Goal: Task Accomplishment & Management: Manage account settings

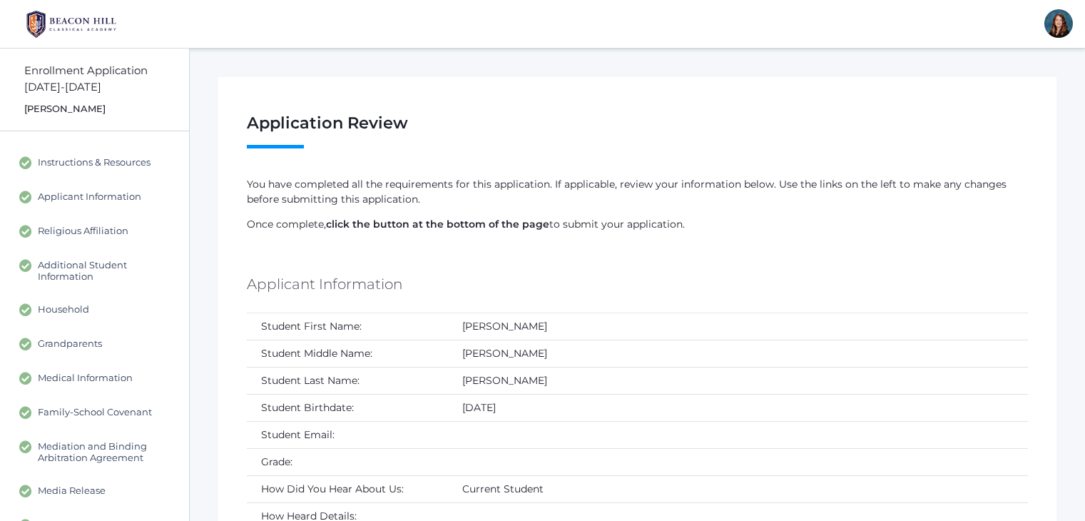
scroll to position [2125, 0]
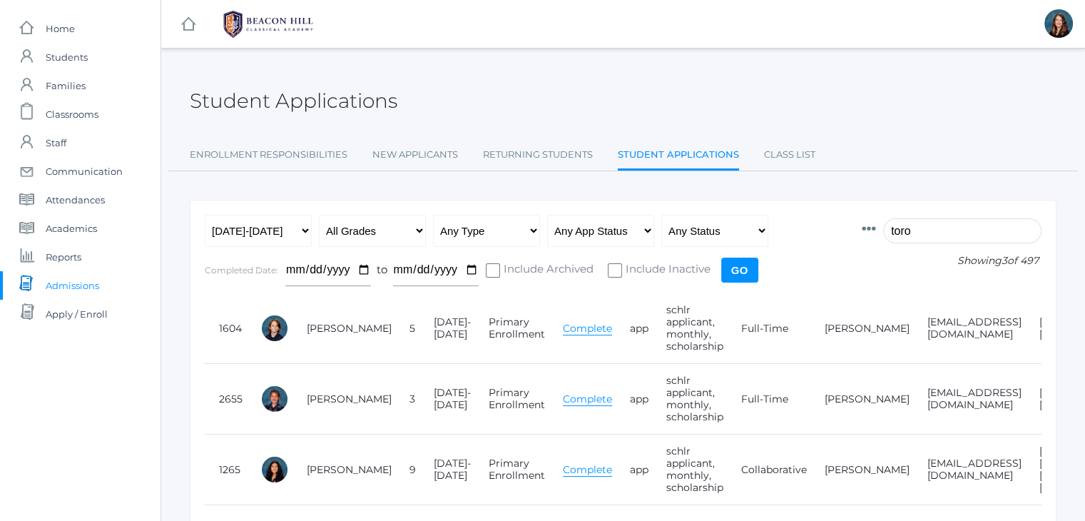
click at [918, 220] on input "toro" at bounding box center [962, 230] width 158 height 25
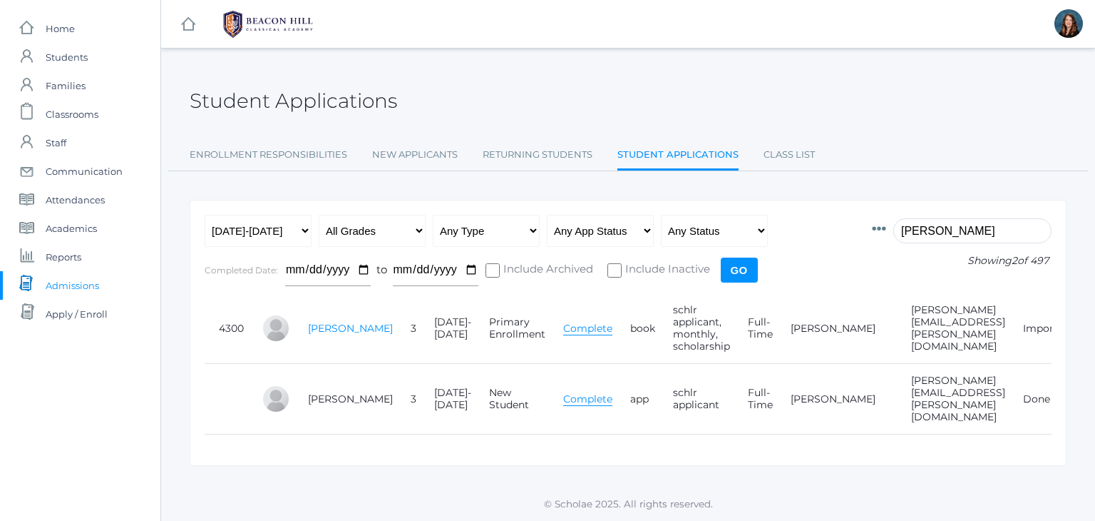
type input "marzano"
click at [331, 322] on link "[PERSON_NAME]" at bounding box center [350, 328] width 85 height 13
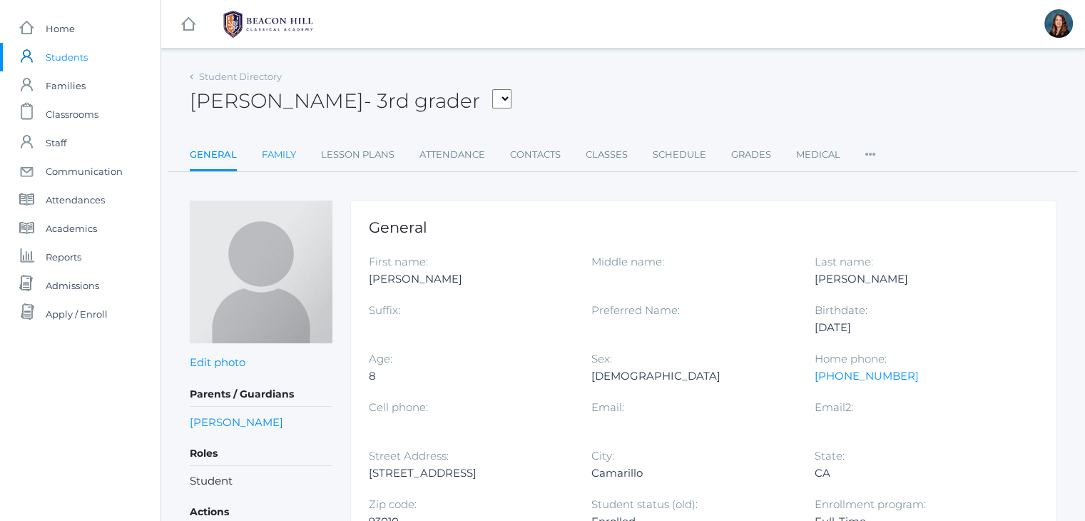
click at [278, 153] on link "Family" at bounding box center [279, 154] width 34 height 29
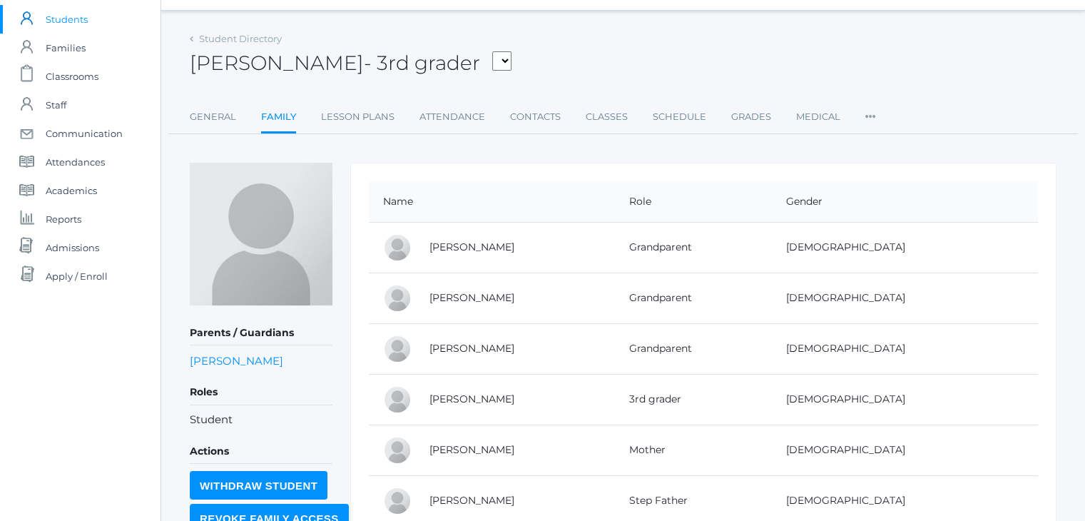
scroll to position [34, 0]
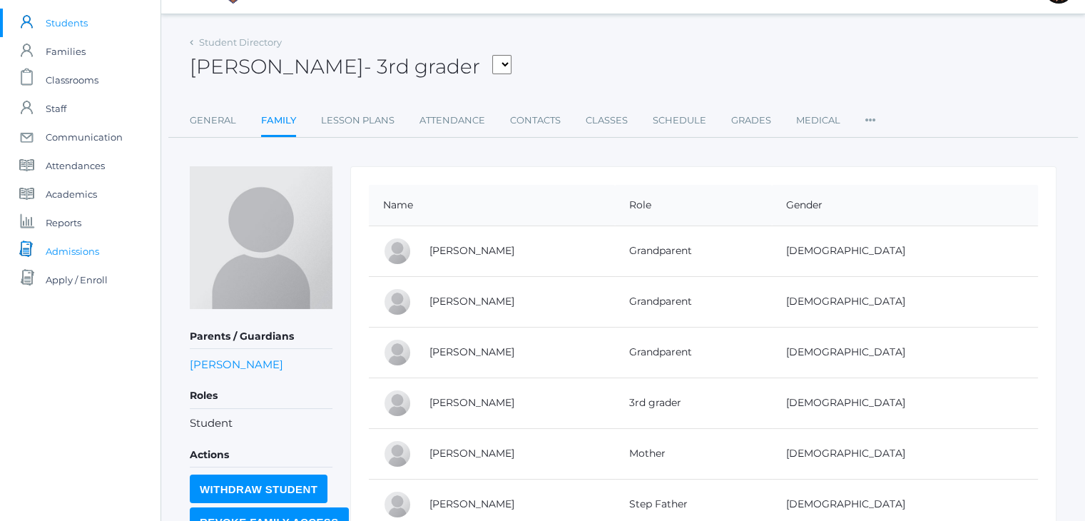
click at [86, 243] on span "Admissions" at bounding box center [72, 251] width 53 height 29
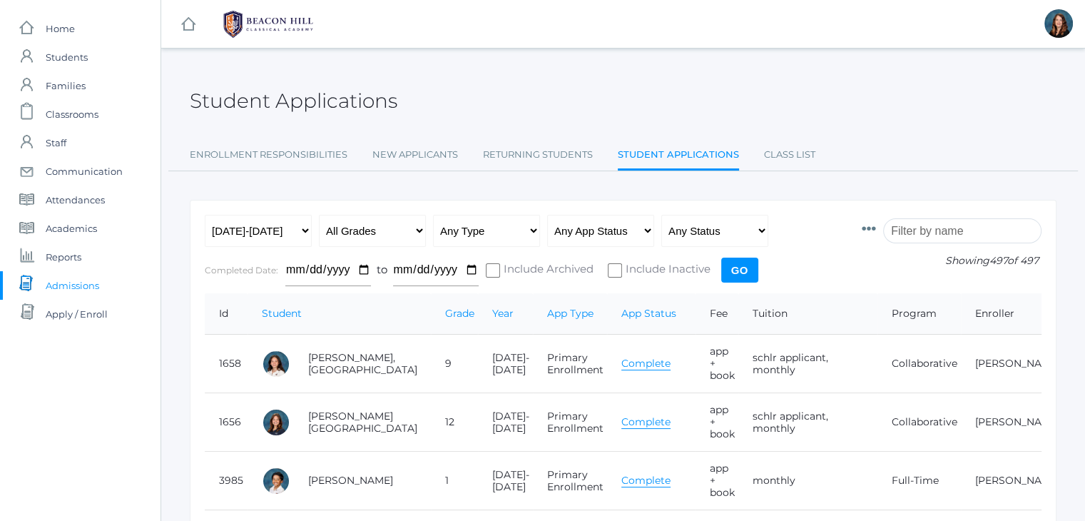
click at [936, 233] on input "search" at bounding box center [962, 230] width 158 height 25
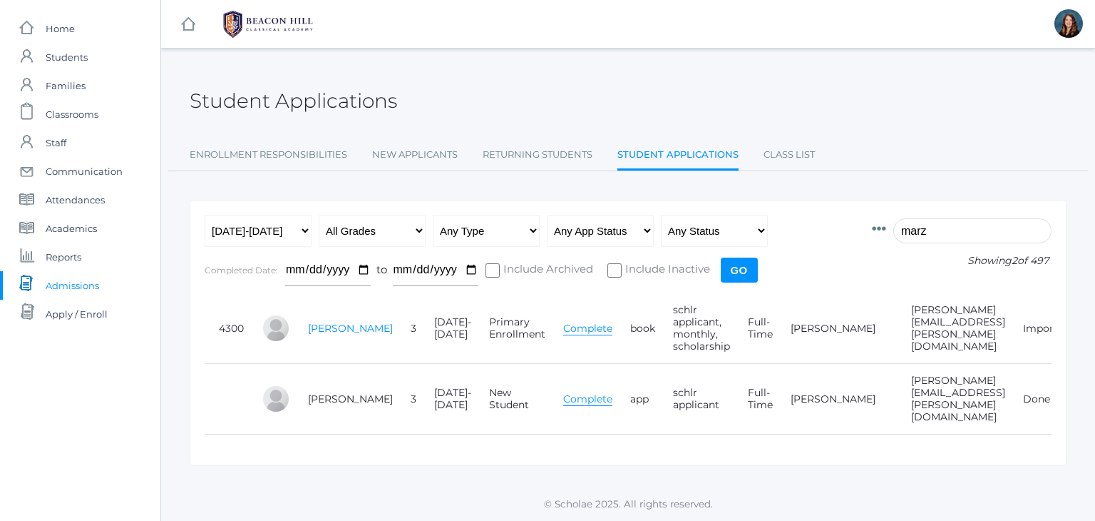
type input "marz"
click at [318, 326] on link "[PERSON_NAME]" at bounding box center [350, 328] width 85 height 13
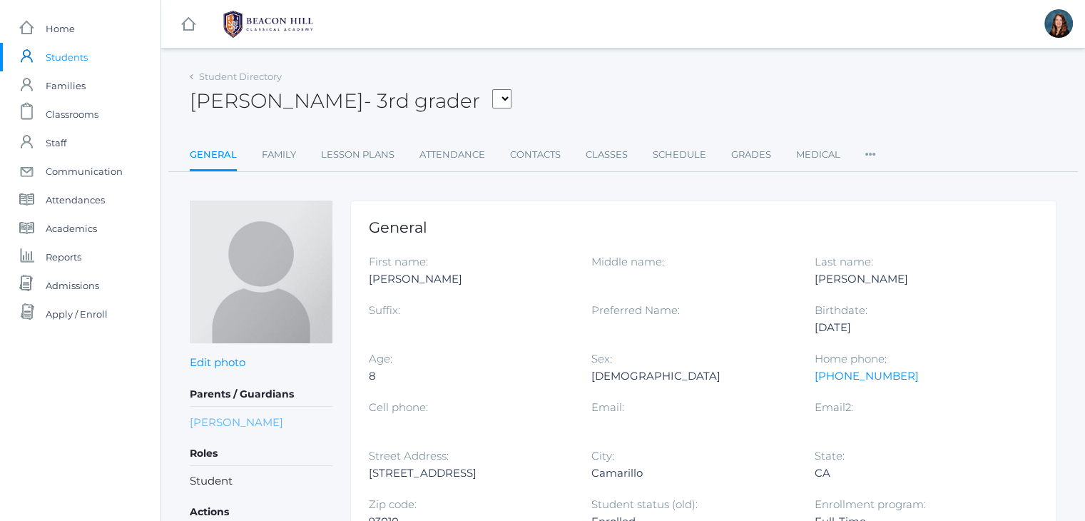
click at [222, 421] on link "Elisabet Marzano" at bounding box center [236, 422] width 93 height 16
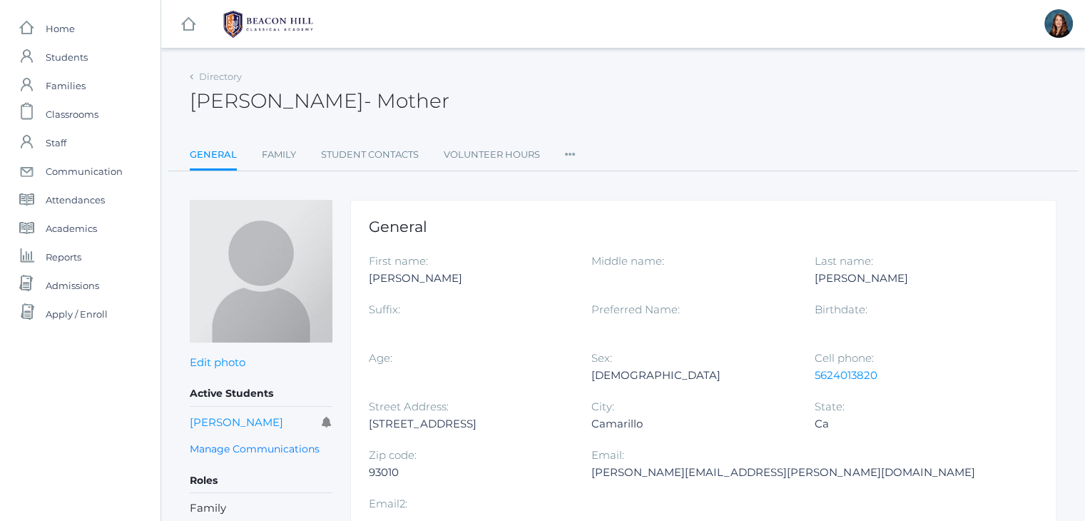
click at [566, 156] on icon at bounding box center [570, 149] width 11 height 19
click at [593, 206] on link "User Access" at bounding box center [622, 212] width 86 height 29
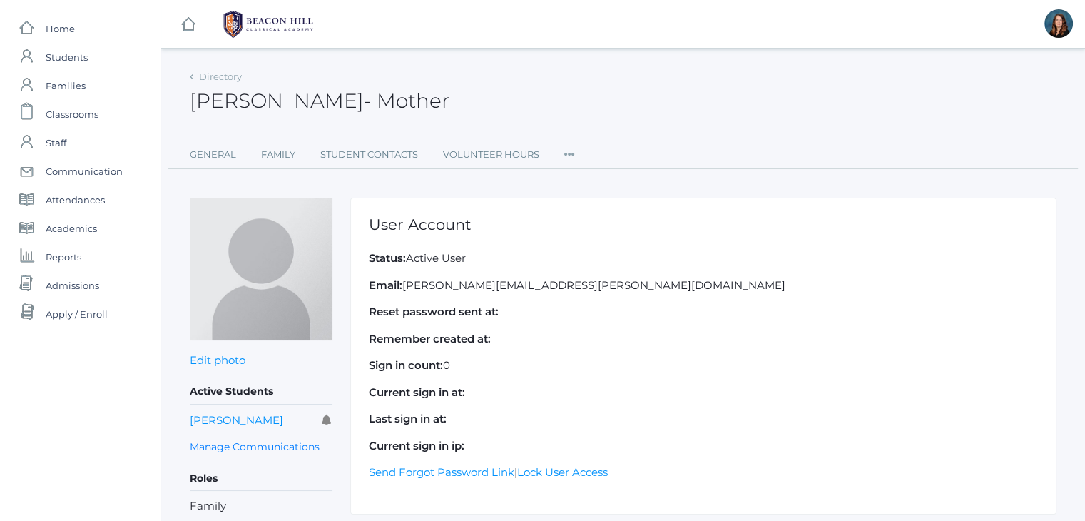
click at [570, 151] on icon at bounding box center [569, 149] width 11 height 19
click at [588, 180] on link "Roles" at bounding box center [621, 184] width 86 height 29
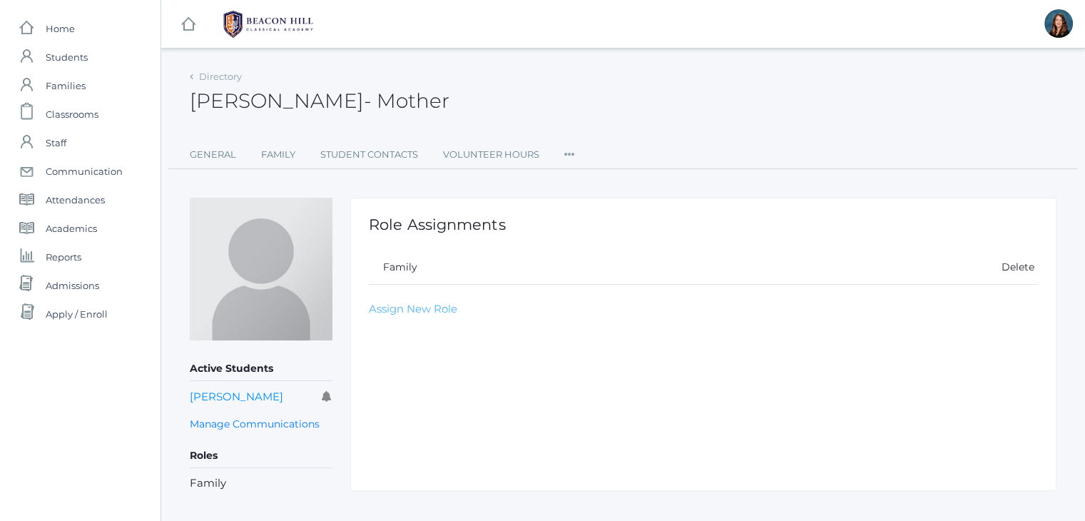
click at [416, 307] on link "Assign New Role" at bounding box center [413, 309] width 88 height 14
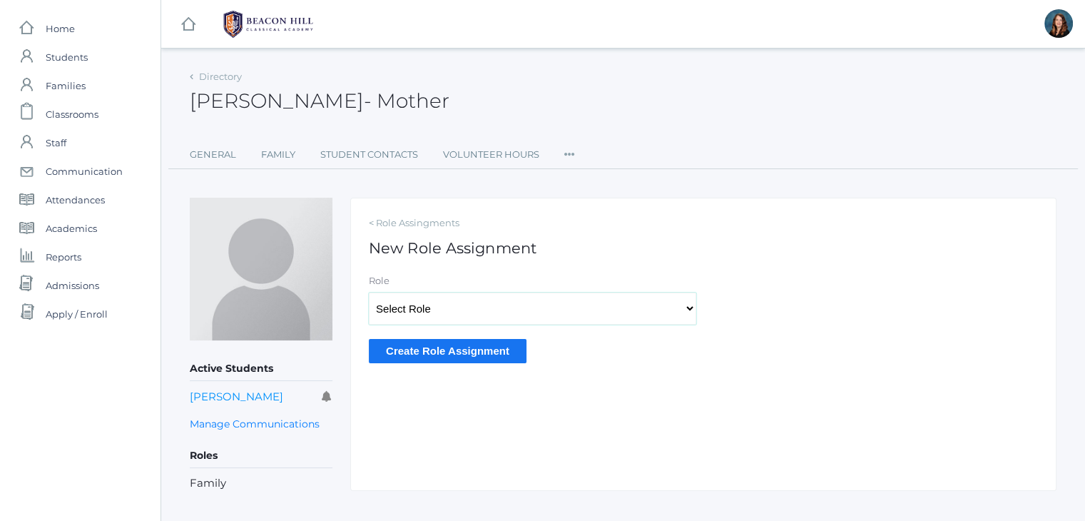
click at [416, 307] on select "Select Role Staff Family Student Other" at bounding box center [532, 308] width 327 height 32
click at [281, 153] on link "Family" at bounding box center [278, 154] width 34 height 29
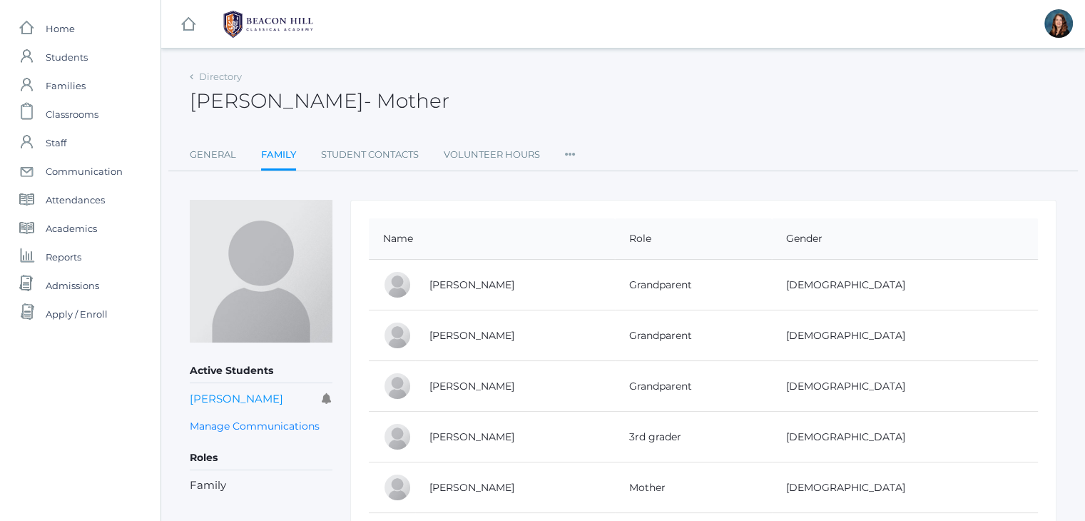
scroll to position [111, 0]
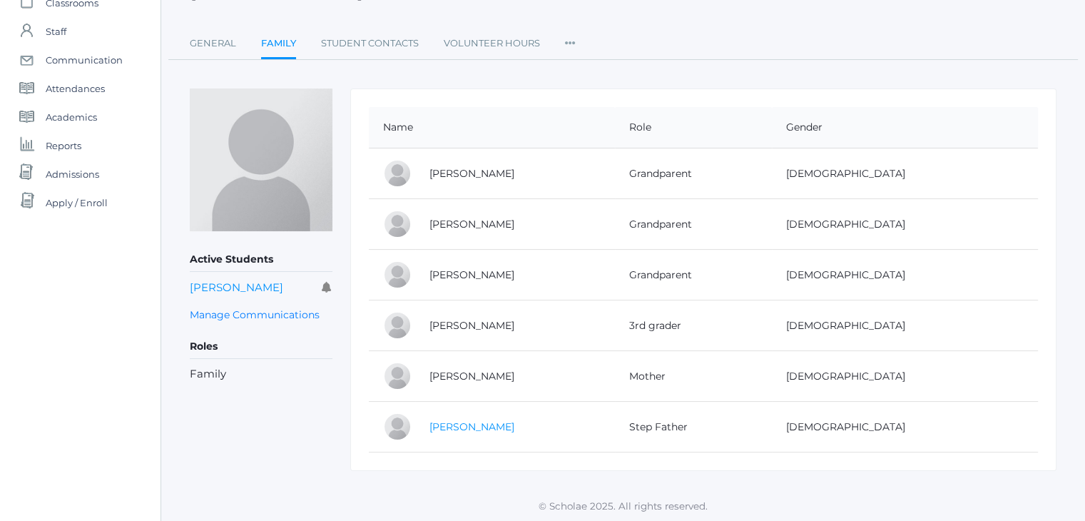
click at [474, 425] on link "[PERSON_NAME]" at bounding box center [471, 426] width 85 height 13
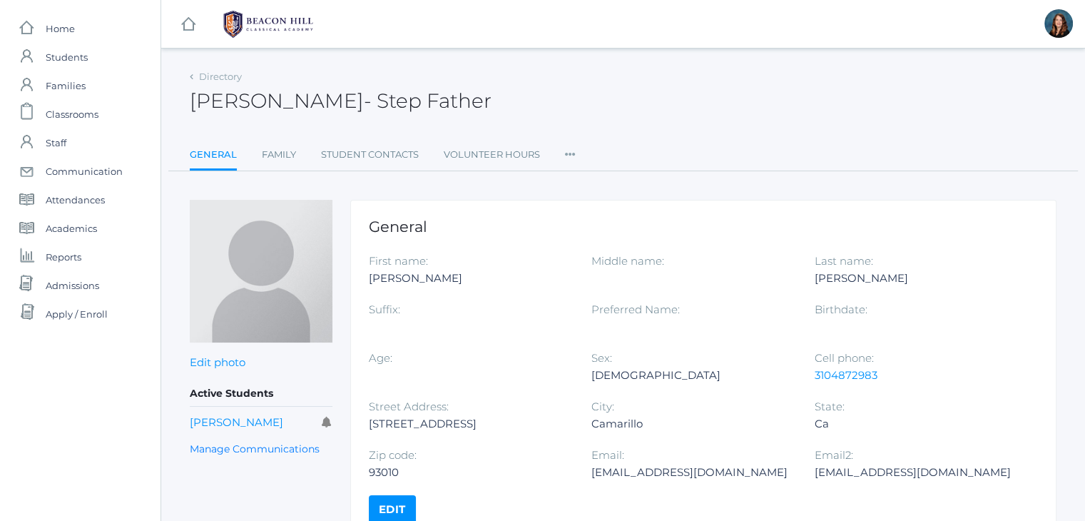
click at [563, 148] on ul "General Family Student Contacts Volunteer Hours Roles User Access Permissions C…" at bounding box center [623, 155] width 866 height 31
click at [573, 153] on icon at bounding box center [570, 149] width 11 height 19
click at [608, 213] on link "User Access" at bounding box center [622, 212] width 86 height 29
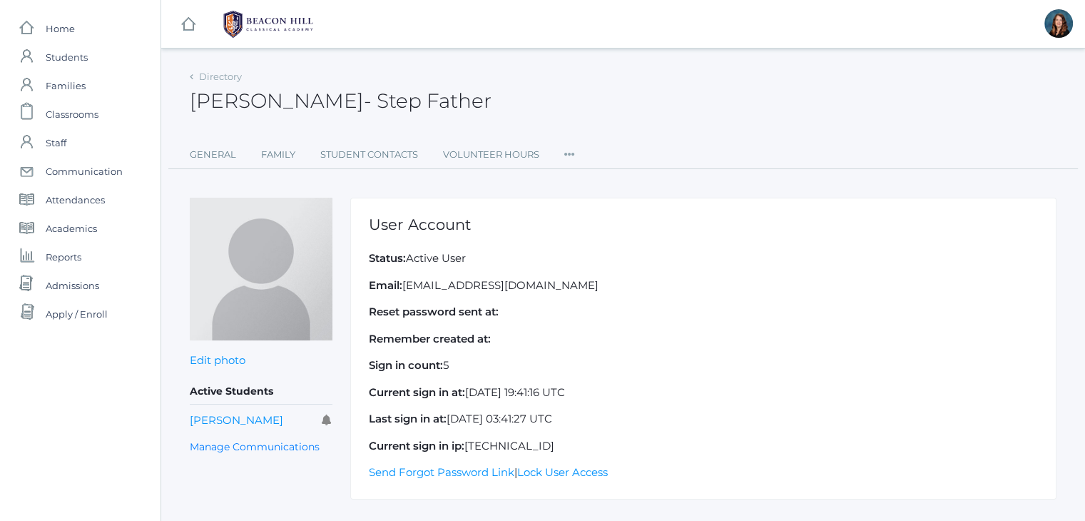
drag, startPoint x: 565, startPoint y: 154, endPoint x: 575, endPoint y: 158, distance: 10.9
click at [575, 158] on ul "General Family Student Contacts Volunteer Hours Roles User Access Permissions C…" at bounding box center [623, 154] width 866 height 29
click at [571, 150] on icon at bounding box center [569, 149] width 11 height 19
click at [615, 242] on link "Permissions" at bounding box center [621, 242] width 86 height 29
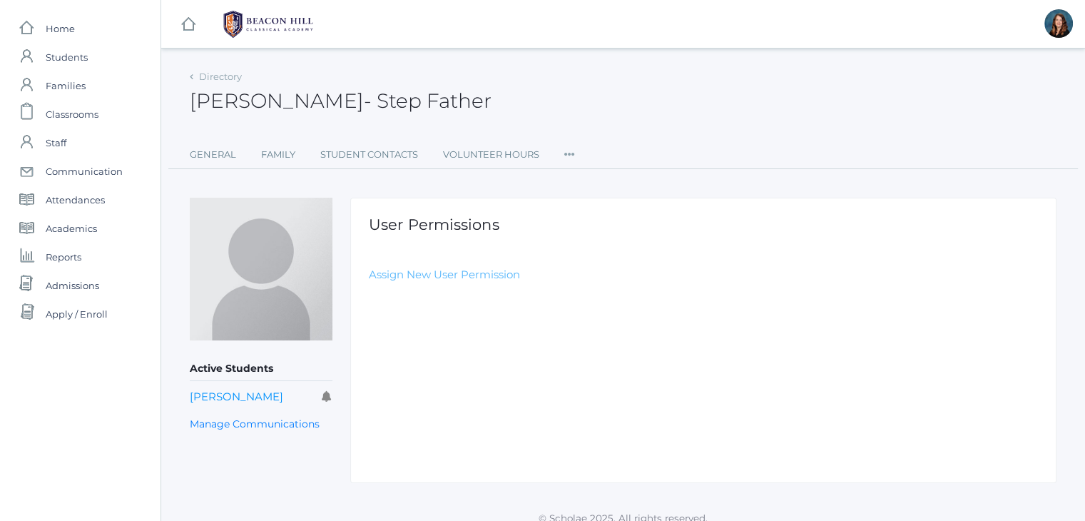
click at [500, 275] on link "Assign New User Permission" at bounding box center [444, 274] width 151 height 14
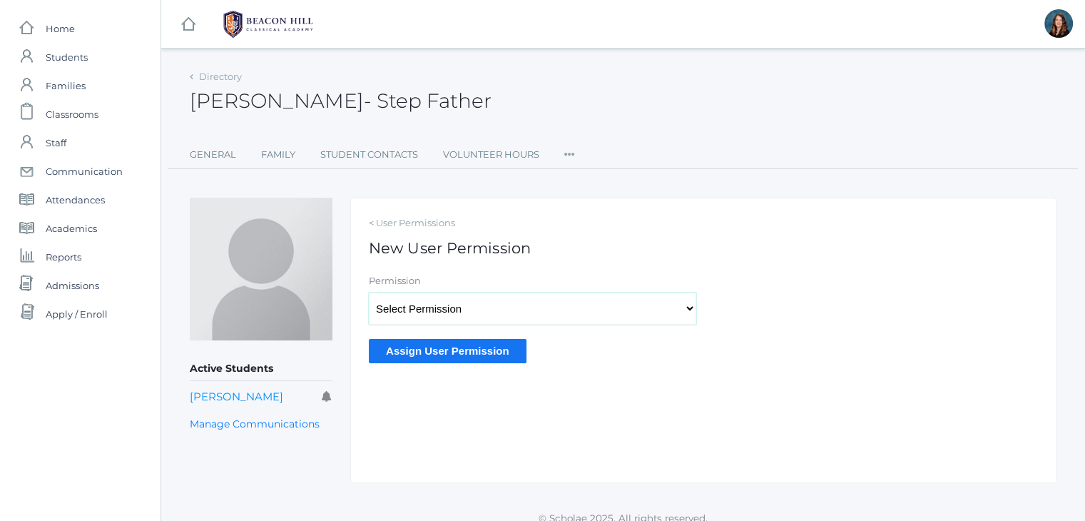
click at [521, 305] on select "Select Permission Accounting Admin Academic Admin Transcript Admin Admissions A…" at bounding box center [532, 308] width 327 height 32
select select "9"
click at [369, 292] on select "Select Permission Accounting Admin Academic Admin Transcript Admin Admissions A…" at bounding box center [532, 308] width 327 height 32
click at [451, 346] on input "Assign User Permission" at bounding box center [448, 351] width 158 height 24
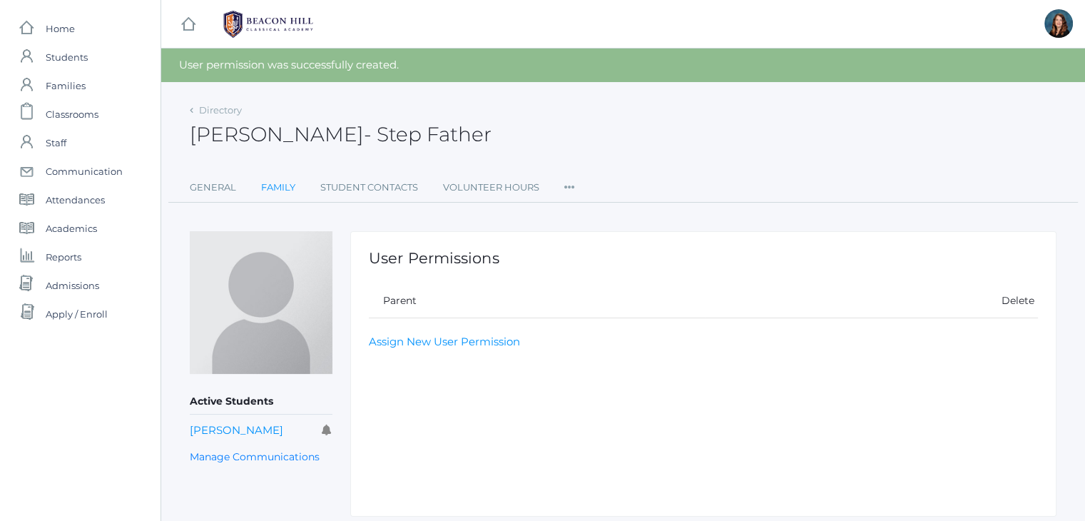
click at [275, 194] on link "Family" at bounding box center [278, 187] width 34 height 29
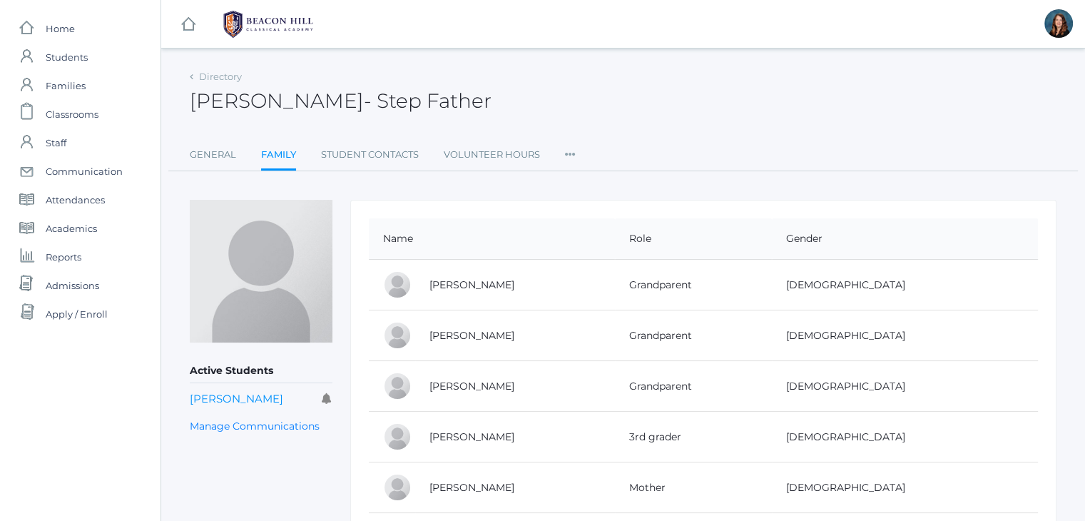
scroll to position [111, 0]
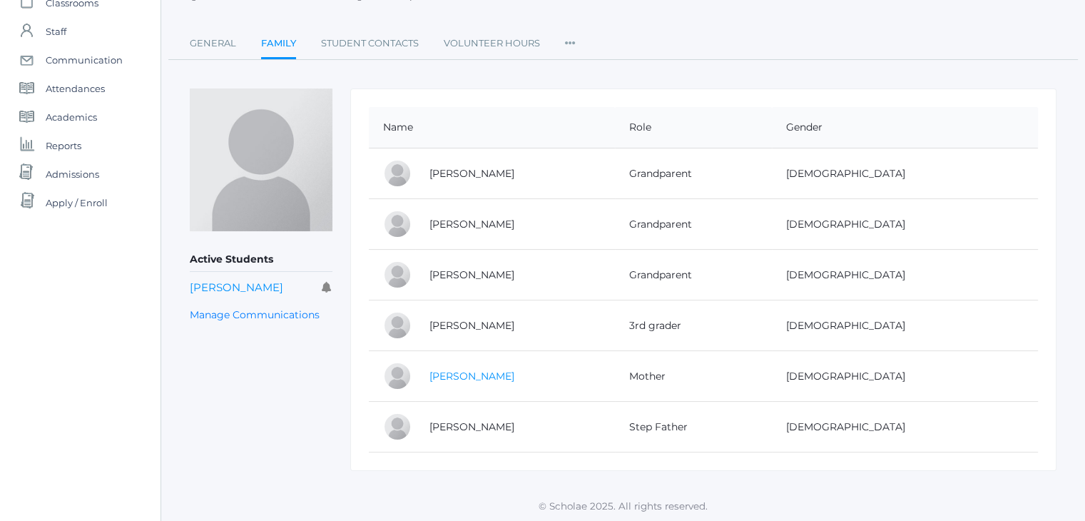
click at [482, 369] on link "[PERSON_NAME]" at bounding box center [471, 375] width 85 height 13
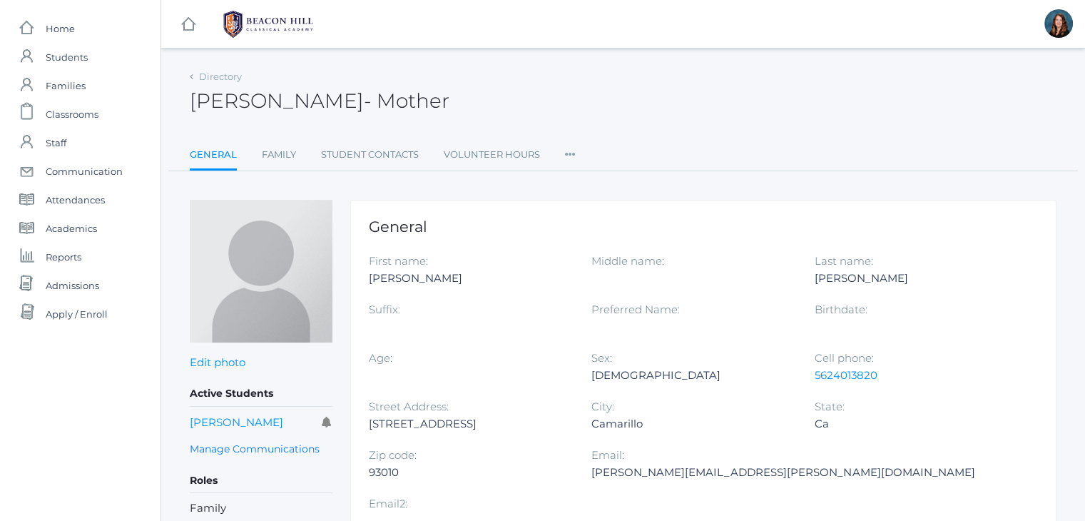
click at [569, 151] on icon at bounding box center [570, 149] width 11 height 19
click at [610, 233] on link "Permissions" at bounding box center [622, 240] width 86 height 29
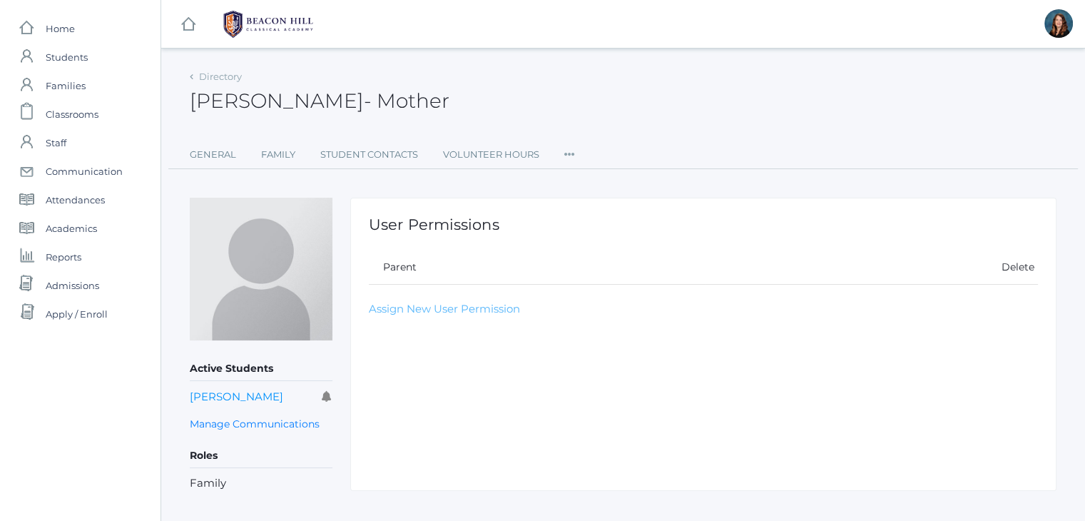
click at [475, 305] on link "Assign New User Permission" at bounding box center [444, 309] width 151 height 14
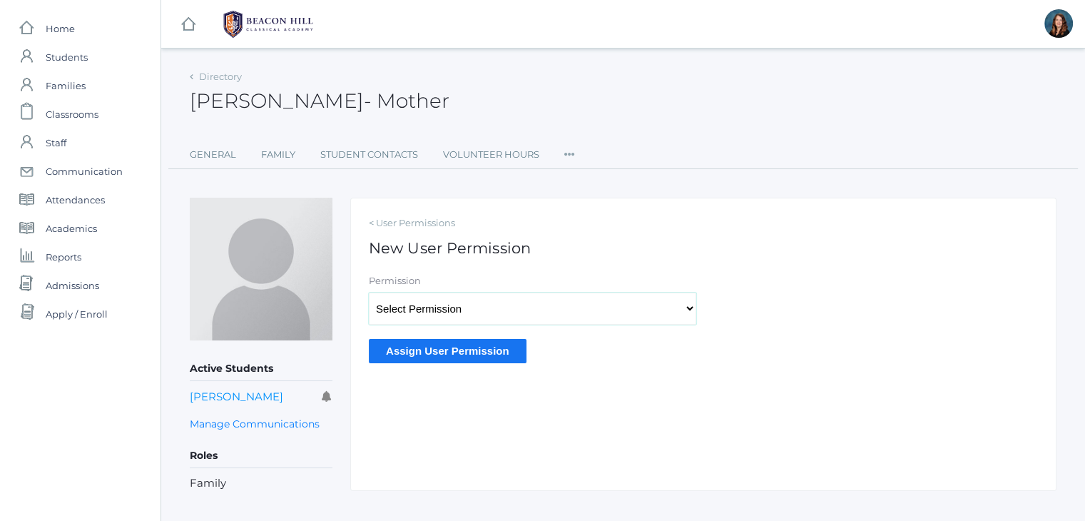
click at [475, 305] on select "Select Permission Accounting Admin Academic Admin Transcript Admin Admissions A…" at bounding box center [532, 308] width 327 height 32
select select "9"
click at [369, 292] on select "Select Permission Accounting Admin Academic Admin Transcript Admin Admissions A…" at bounding box center [532, 308] width 327 height 32
click at [448, 350] on input "Assign User Permission" at bounding box center [448, 351] width 158 height 24
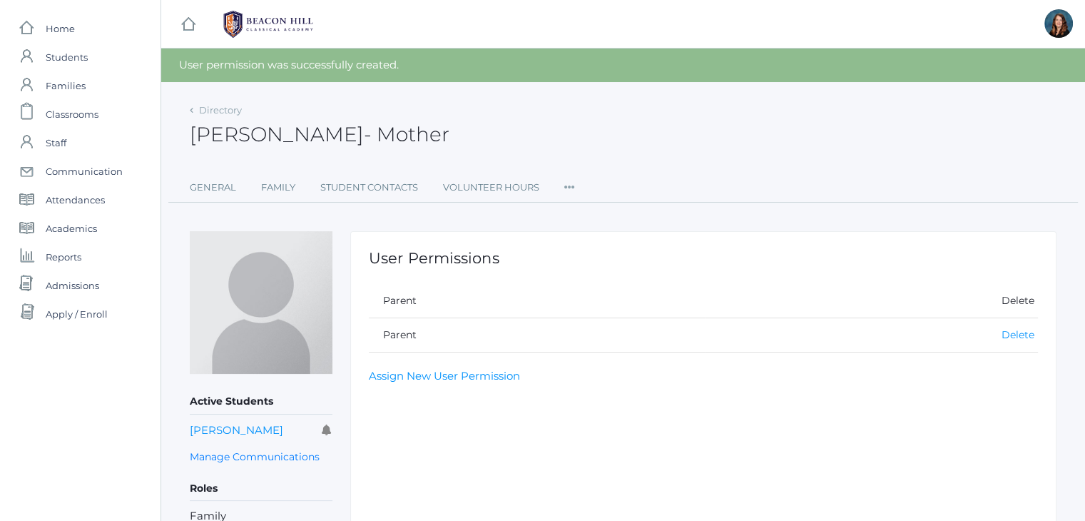
click at [1017, 335] on link "Delete" at bounding box center [1017, 334] width 33 height 13
click at [91, 283] on span "Admissions" at bounding box center [72, 285] width 53 height 29
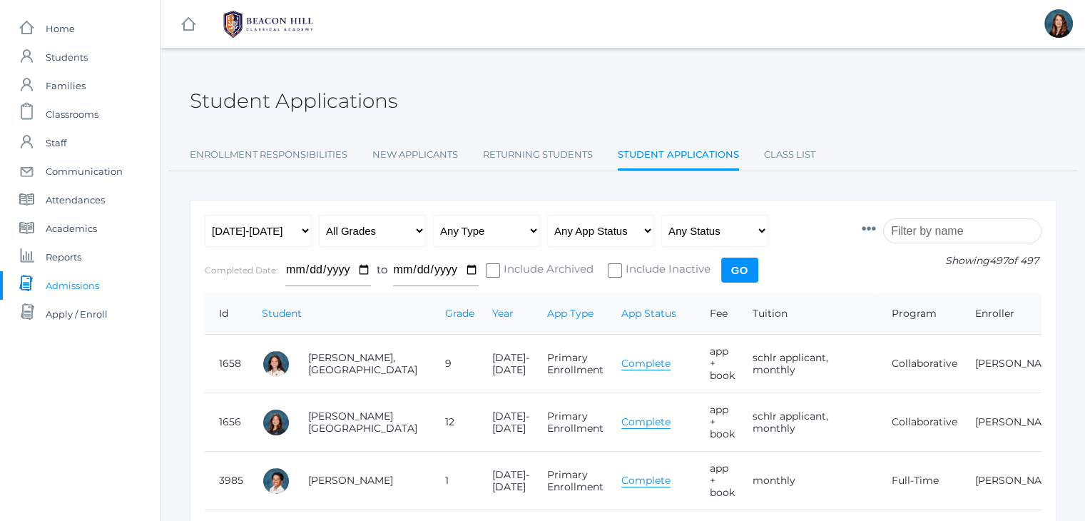
click at [947, 241] on input "search" at bounding box center [962, 230] width 158 height 25
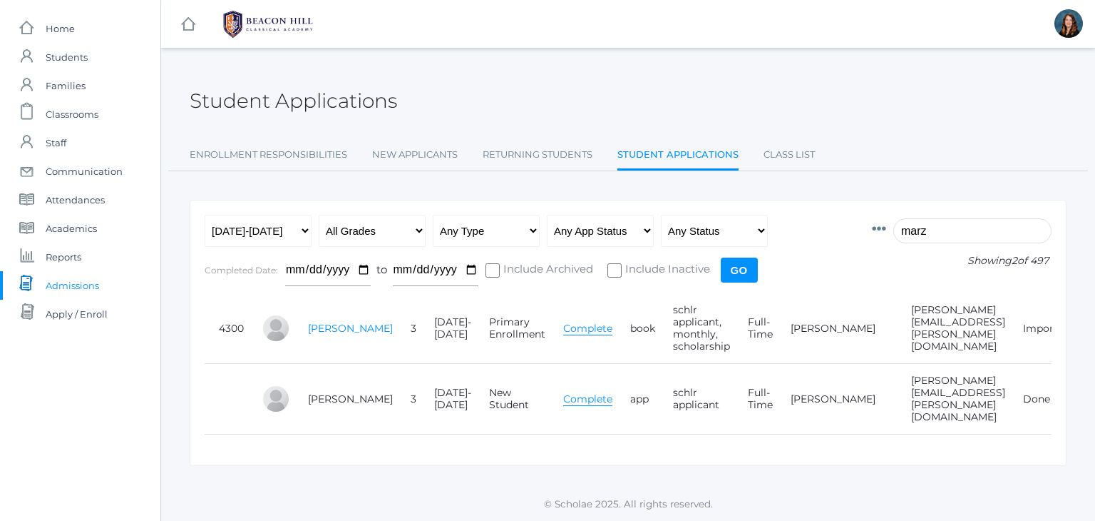
type input "marz"
click at [322, 334] on link "[PERSON_NAME]" at bounding box center [350, 328] width 85 height 13
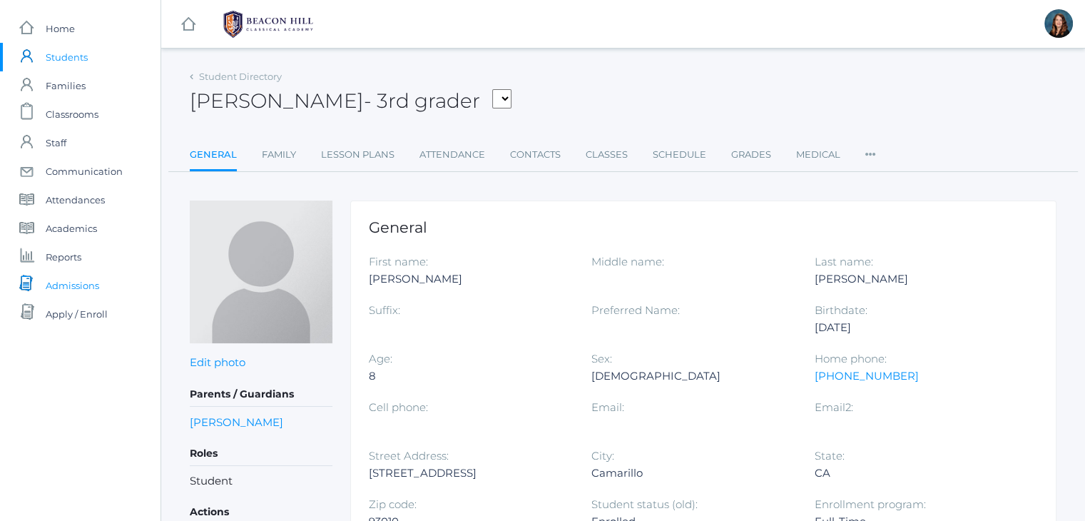
click at [103, 284] on link "icons/documents/document-stack Created with Sketch. Admissions" at bounding box center [80, 285] width 160 height 29
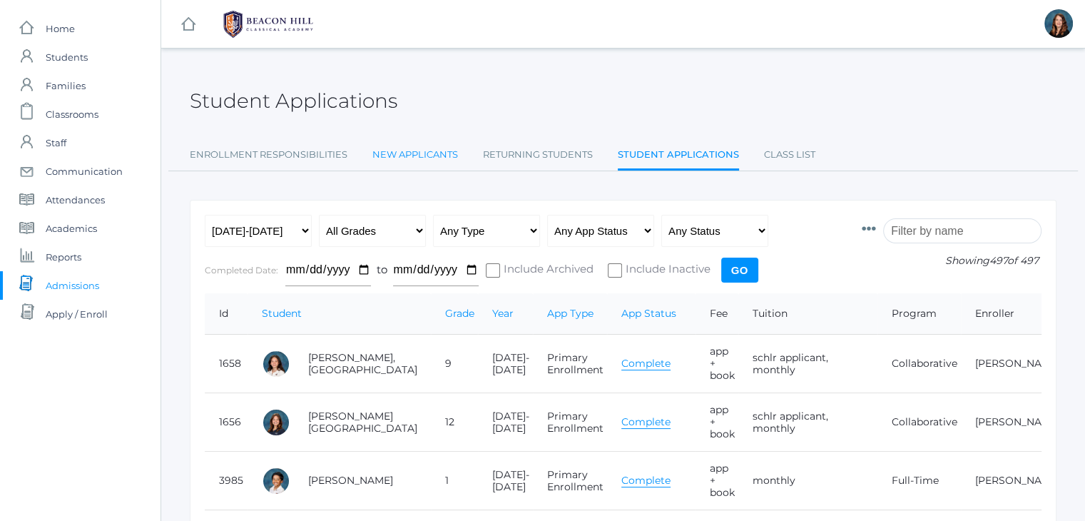
click at [419, 146] on link "New Applicants" at bounding box center [415, 154] width 86 height 29
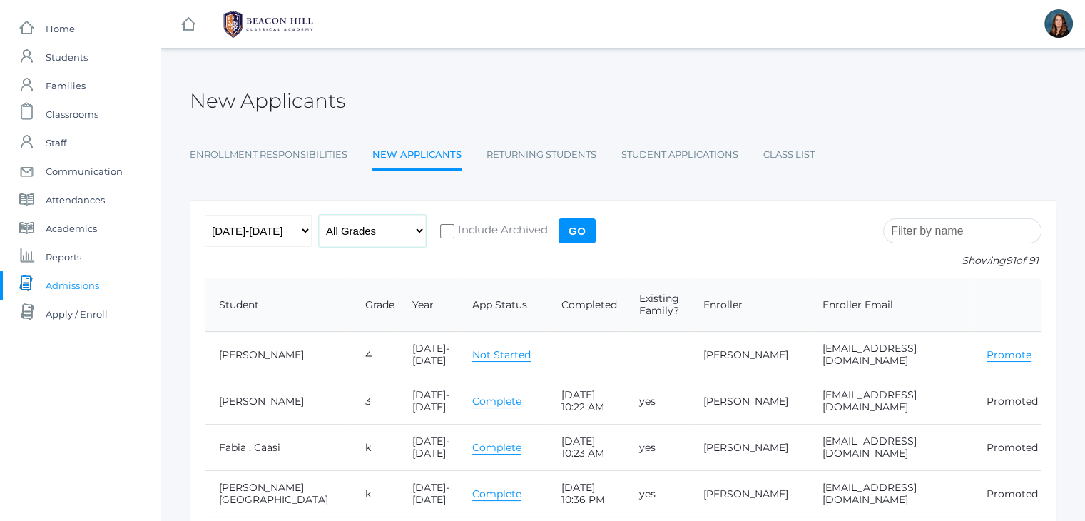
click at [416, 240] on select "All Grades Grammar - Kindergarten - 1st Grade - 2nd Grade - 3rd Grade - 4th Gra…" at bounding box center [372, 231] width 107 height 32
select select "k"
click at [319, 215] on select "All Grades Grammar - Kindergarten - 1st Grade - 2nd Grade - 3rd Grade - 4th Gra…" at bounding box center [372, 231] width 107 height 32
click at [561, 225] on input "Go" at bounding box center [576, 230] width 37 height 25
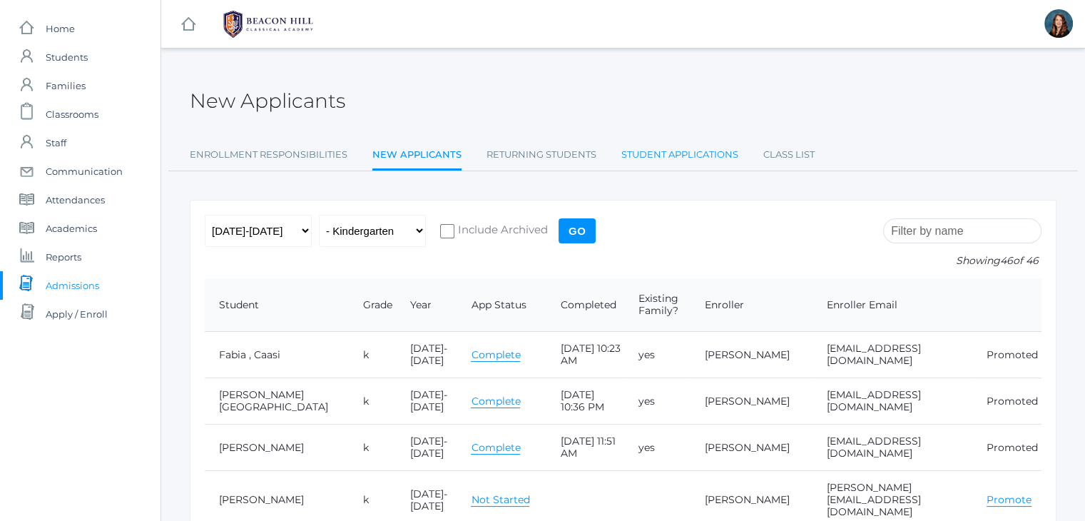
click at [642, 152] on link "Student Applications" at bounding box center [679, 154] width 117 height 29
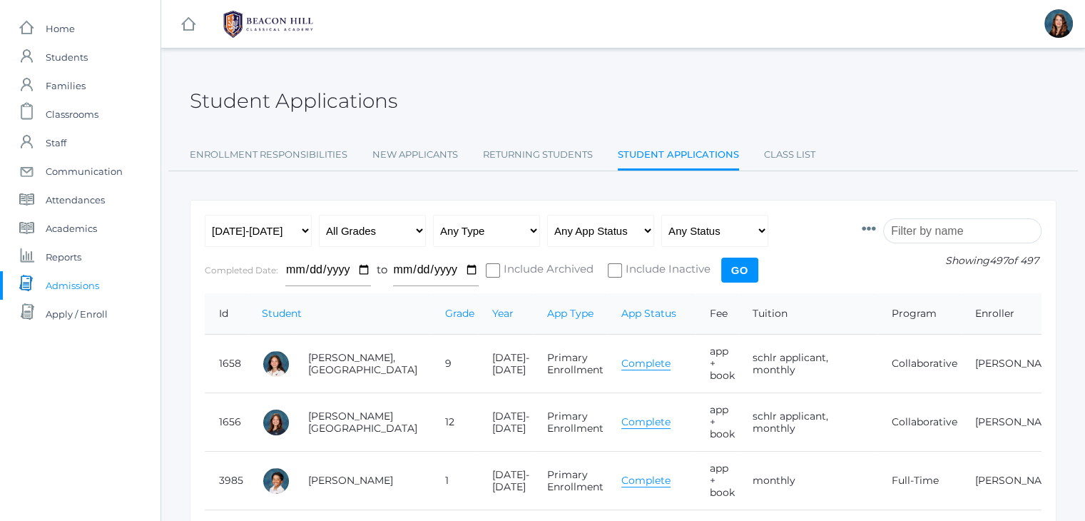
click at [924, 222] on input "search" at bounding box center [962, 230] width 158 height 25
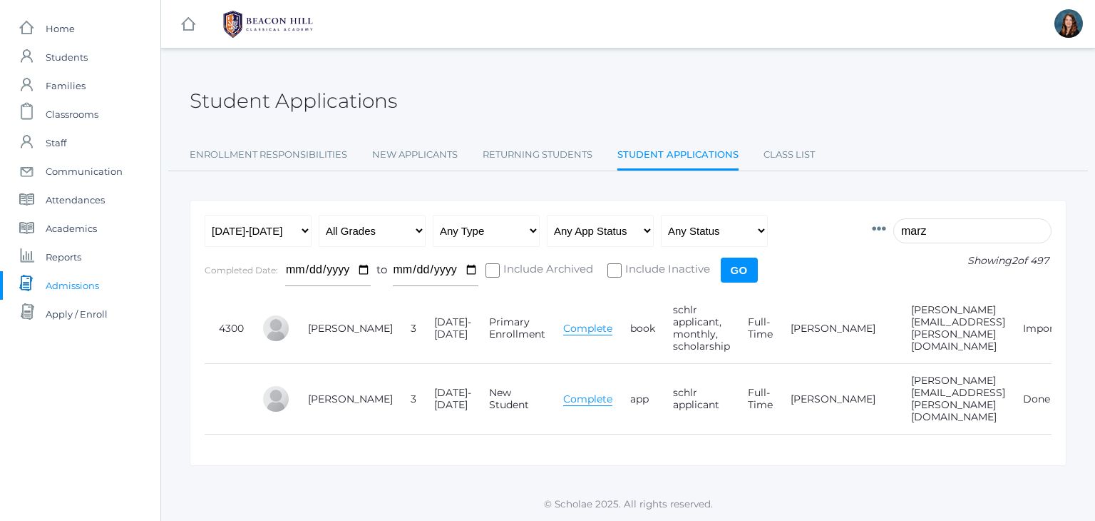
type input "marz"
click at [897, 385] on td "[PERSON_NAME][EMAIL_ADDRESS][PERSON_NAME][DOMAIN_NAME]" at bounding box center [953, 399] width 112 height 71
click at [886, 228] on icon at bounding box center [879, 229] width 14 height 14
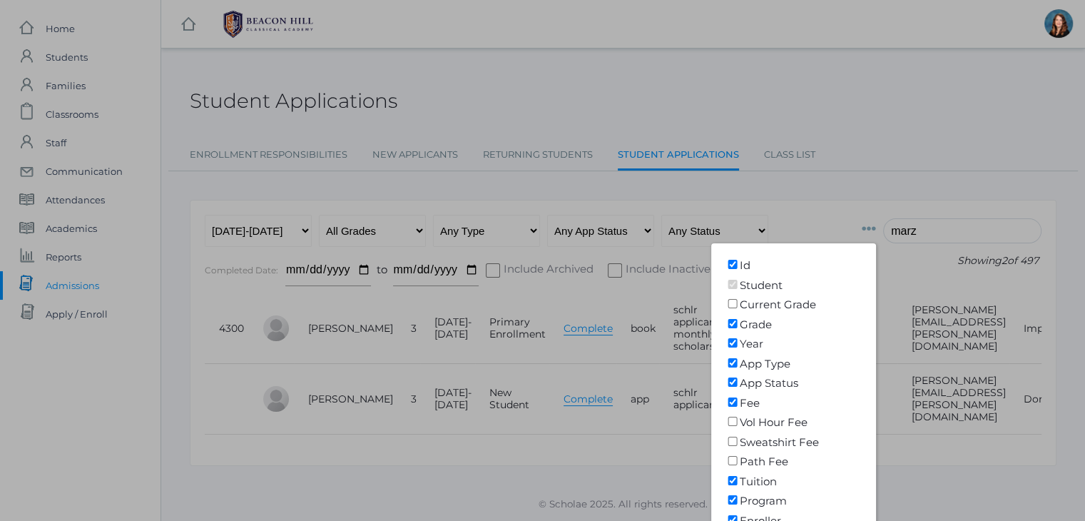
click at [842, 166] on div at bounding box center [542, 260] width 1085 height 521
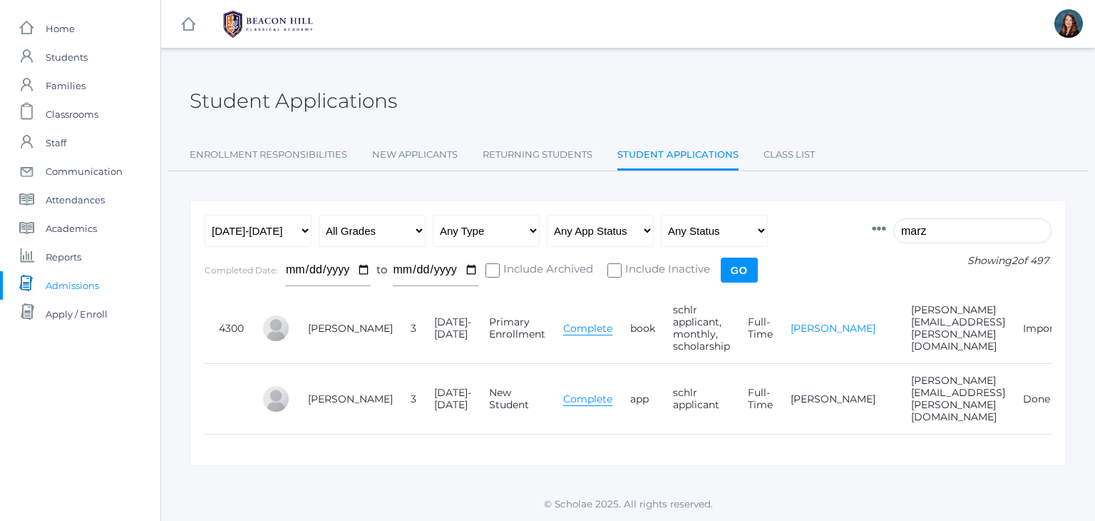
click at [791, 329] on link "[PERSON_NAME]" at bounding box center [833, 328] width 85 height 13
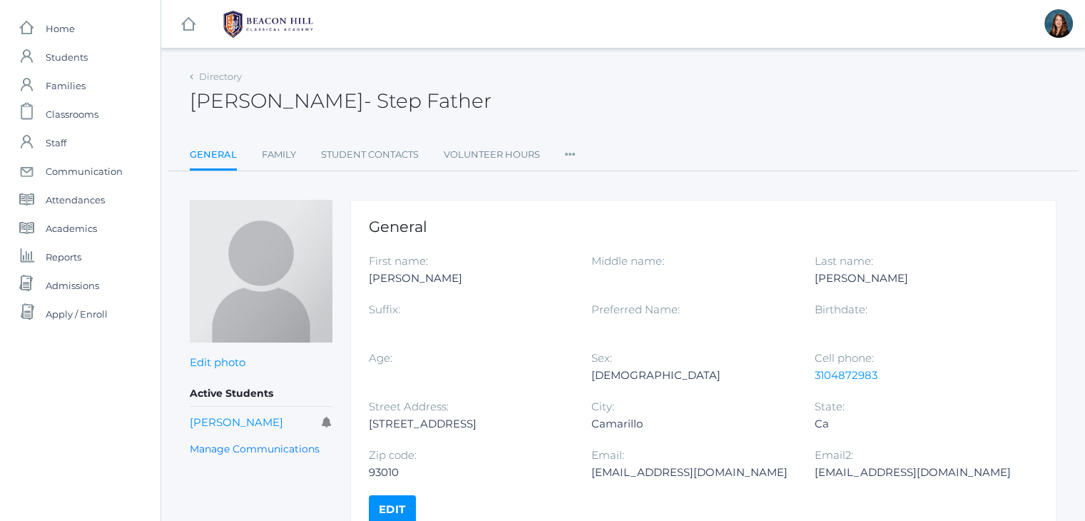
click at [571, 158] on icon at bounding box center [570, 149] width 11 height 19
click at [595, 209] on link "User Access" at bounding box center [622, 212] width 86 height 29
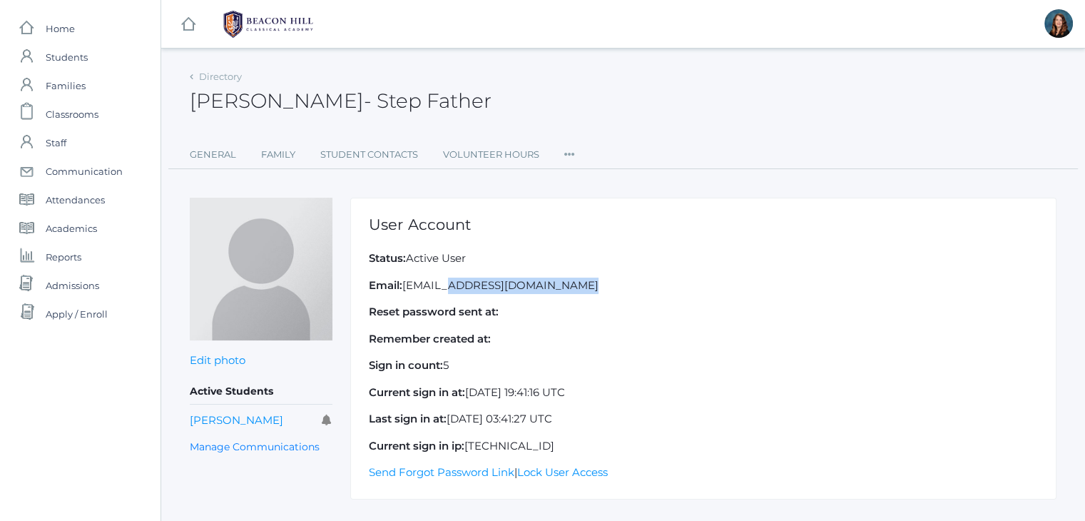
drag, startPoint x: 539, startPoint y: 283, endPoint x: 405, endPoint y: 287, distance: 134.1
click at [405, 287] on p "Email: derrickmarz@gmail.com" at bounding box center [703, 285] width 669 height 16
copy p "derrickmarz@gmail.com"
click at [94, 282] on span "Admissions" at bounding box center [72, 285] width 53 height 29
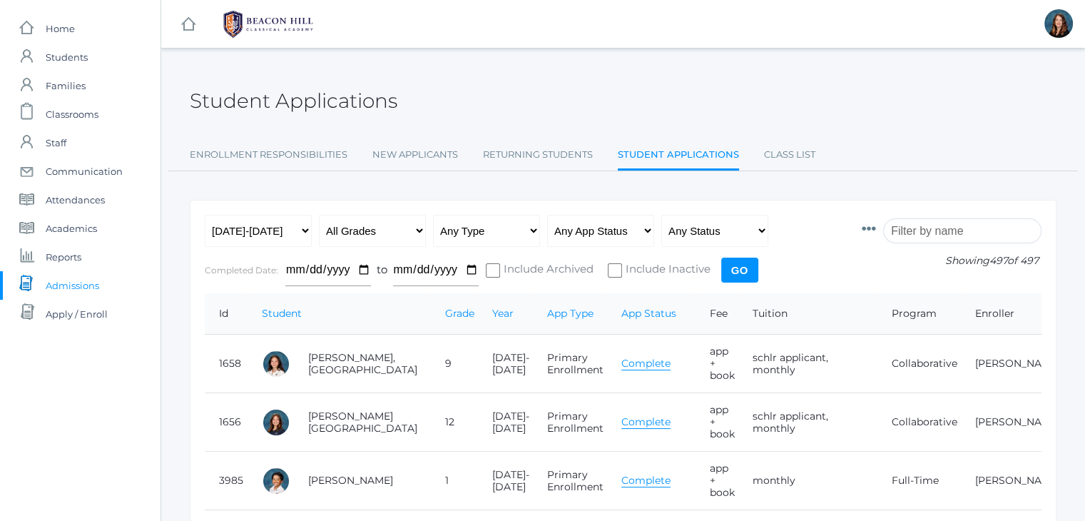
click at [911, 235] on input "search" at bounding box center [962, 230] width 158 height 25
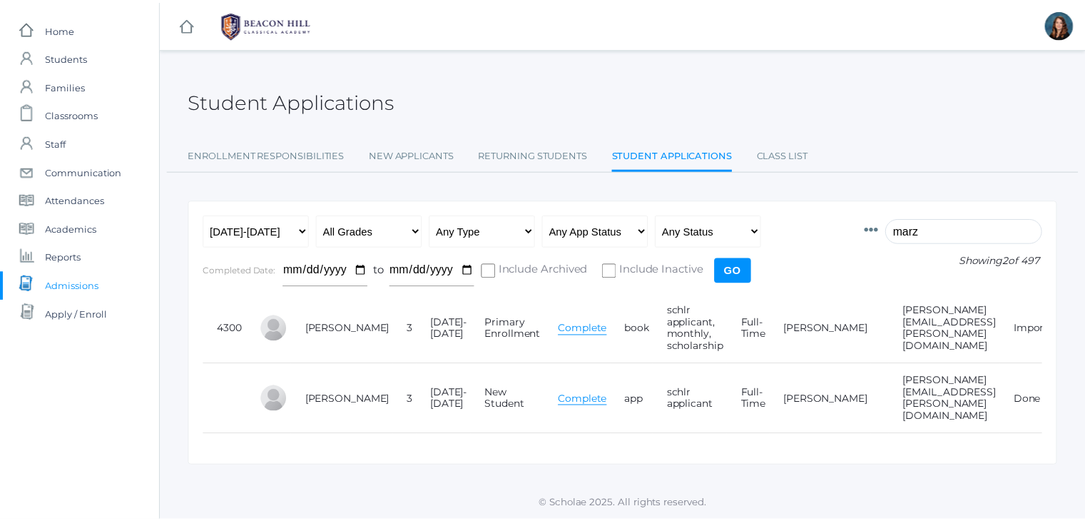
scroll to position [0, 36]
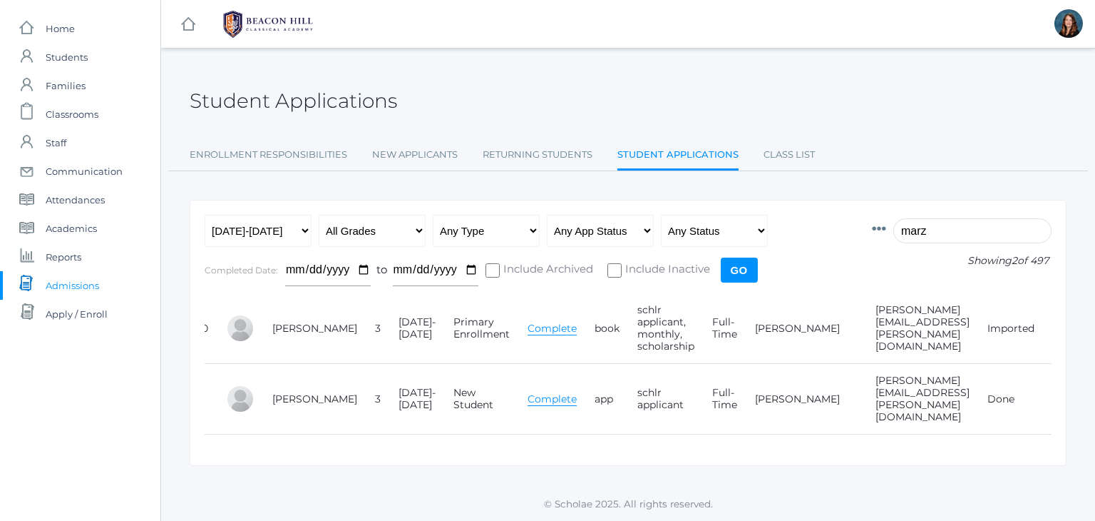
type input "marz"
click at [1038, 344] on td "Edit" at bounding box center [1057, 328] width 38 height 71
click at [1053, 326] on link "Edit" at bounding box center [1063, 328] width 20 height 13
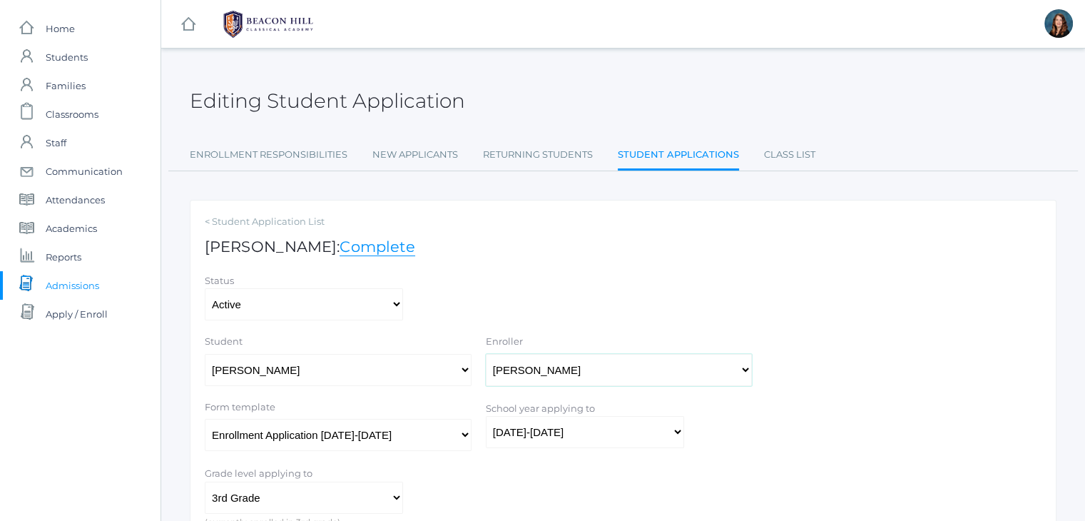
click at [584, 376] on select "Select One Marzano, Cheryl Marzano, Jeffrey Reynaga, Maria Marzano, Elisabet Ma…" at bounding box center [619, 370] width 267 height 32
click at [86, 284] on span "Admissions" at bounding box center [72, 285] width 53 height 29
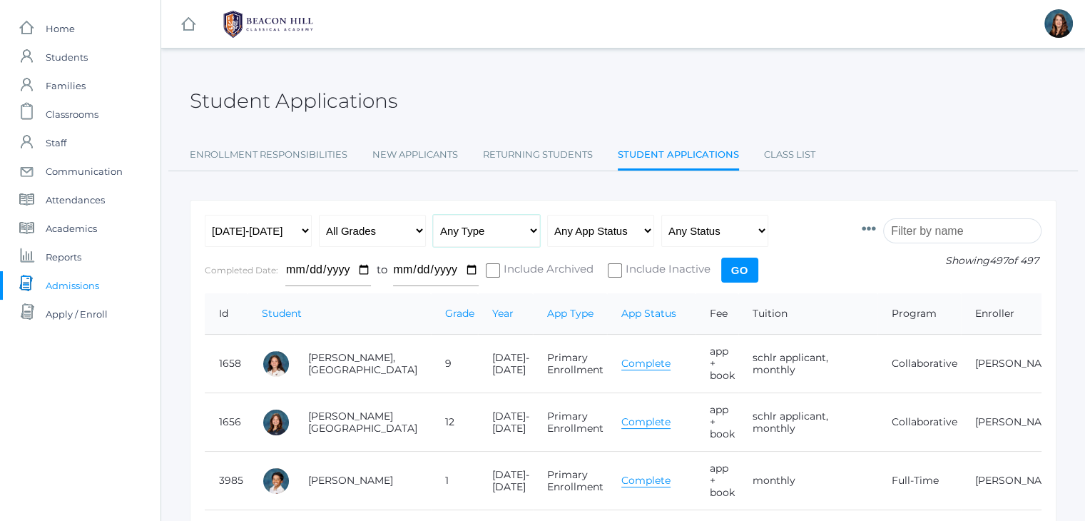
click at [533, 235] on select "Any Type New Student - Promoted - Not Promoted All Enrollment - Primary - Secon…" at bounding box center [486, 231] width 107 height 32
click at [756, 230] on select "Any Status Ready to Send Sent Done Ready to Import Imported" at bounding box center [714, 231] width 107 height 32
select select "imported"
click at [661, 215] on select "Any Status Ready to Send Sent Done Ready to Import Imported" at bounding box center [714, 231] width 107 height 32
click at [734, 271] on input "Go" at bounding box center [739, 269] width 37 height 25
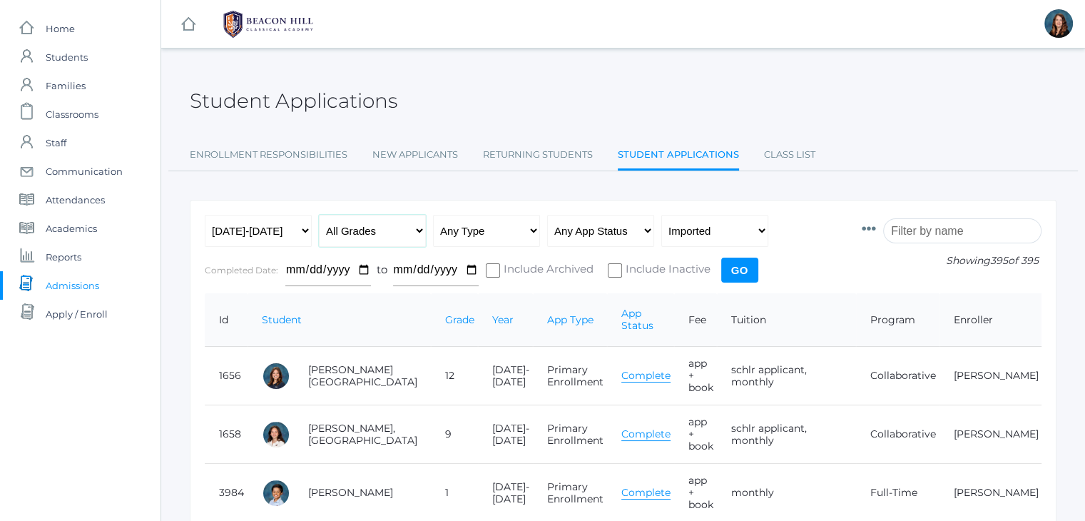
click at [422, 228] on select "All Grades Grammar - Kindergarten - 1st Grade - 2nd Grade - 3rd Grade - 4th Gra…" at bounding box center [372, 231] width 107 height 32
select select "grammar"
click at [319, 215] on select "All Grades Grammar - Kindergarten - 1st Grade - 2nd Grade - 3rd Grade - 4th Gra…" at bounding box center [372, 231] width 107 height 32
click at [740, 267] on input "Go" at bounding box center [739, 269] width 37 height 25
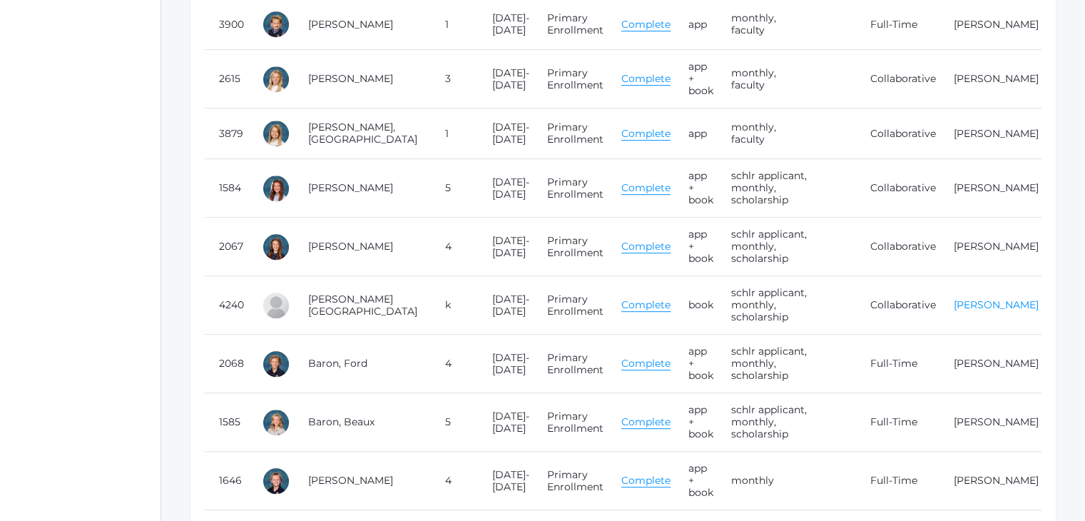
click at [953, 311] on link "[PERSON_NAME]" at bounding box center [995, 304] width 85 height 13
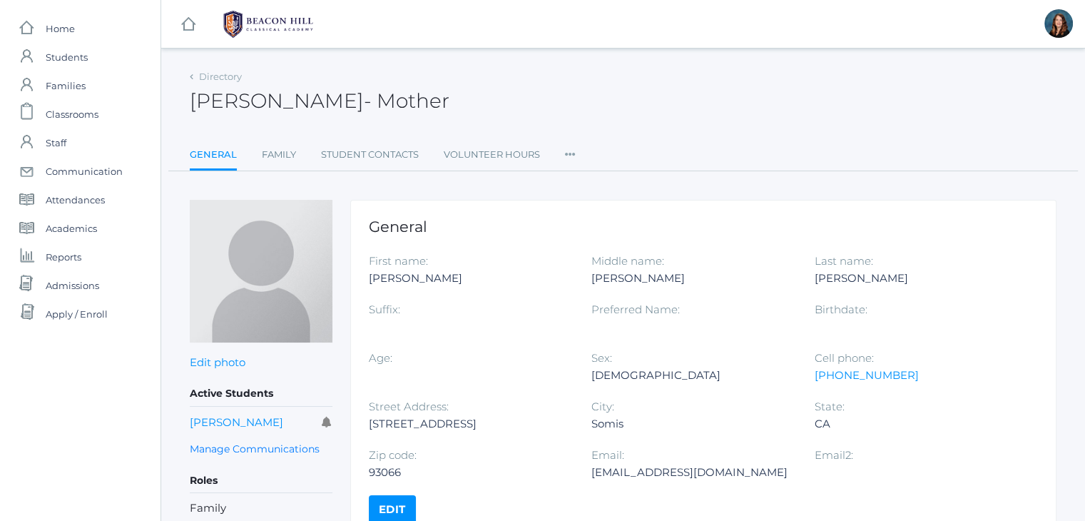
click at [573, 154] on icon at bounding box center [570, 149] width 11 height 19
click at [618, 232] on link "Permissions" at bounding box center [622, 240] width 86 height 29
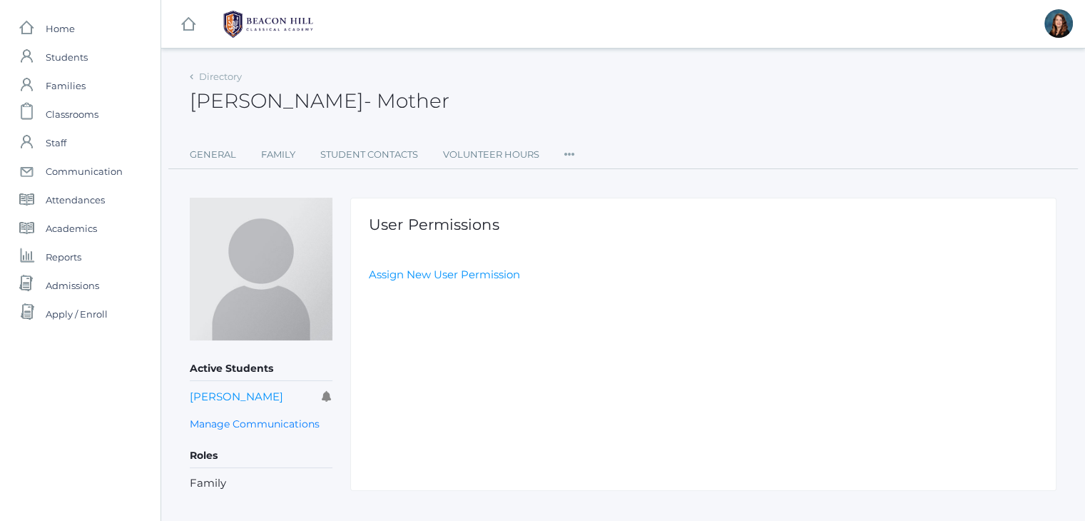
click at [570, 149] on icon at bounding box center [569, 149] width 11 height 19
click at [605, 211] on link "User Access" at bounding box center [621, 212] width 86 height 29
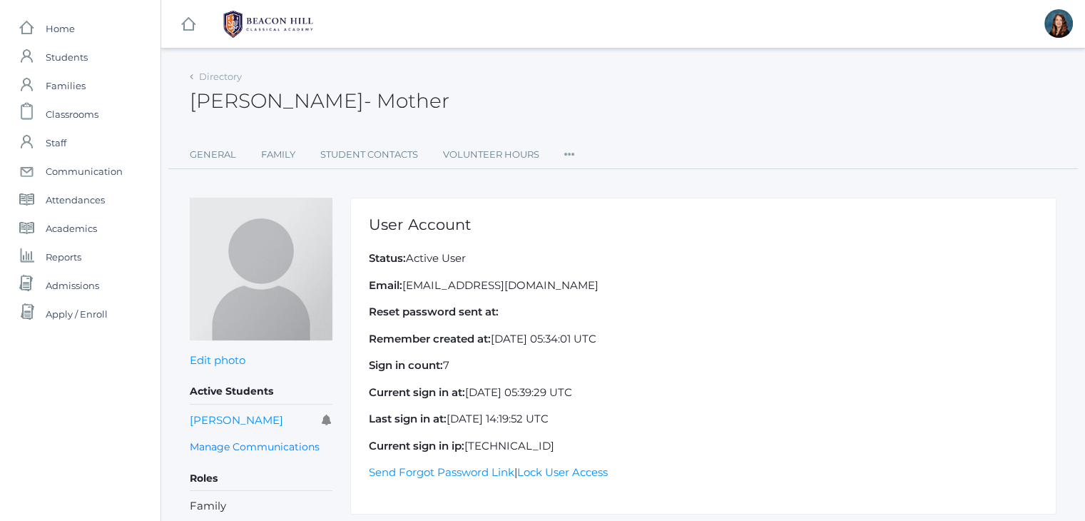
scroll to position [44, 0]
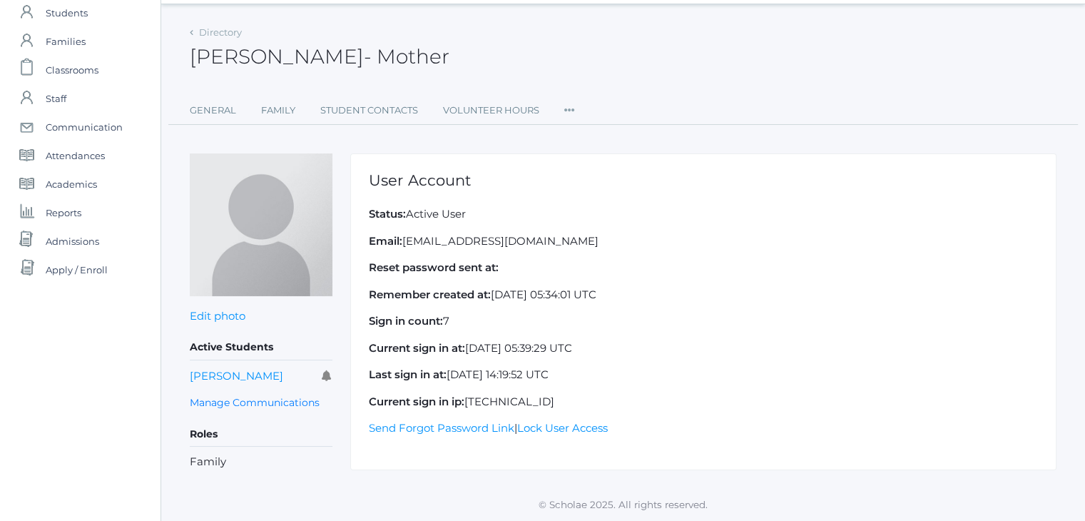
click at [569, 115] on icon at bounding box center [569, 105] width 11 height 19
click at [607, 202] on link "Permissions" at bounding box center [621, 198] width 86 height 29
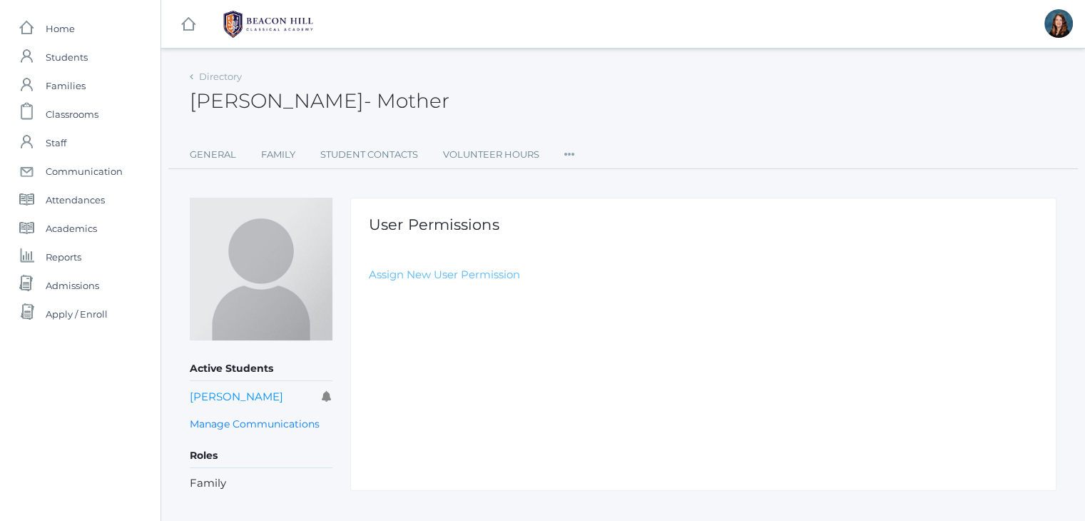
click at [491, 275] on link "Assign New User Permission" at bounding box center [444, 274] width 151 height 14
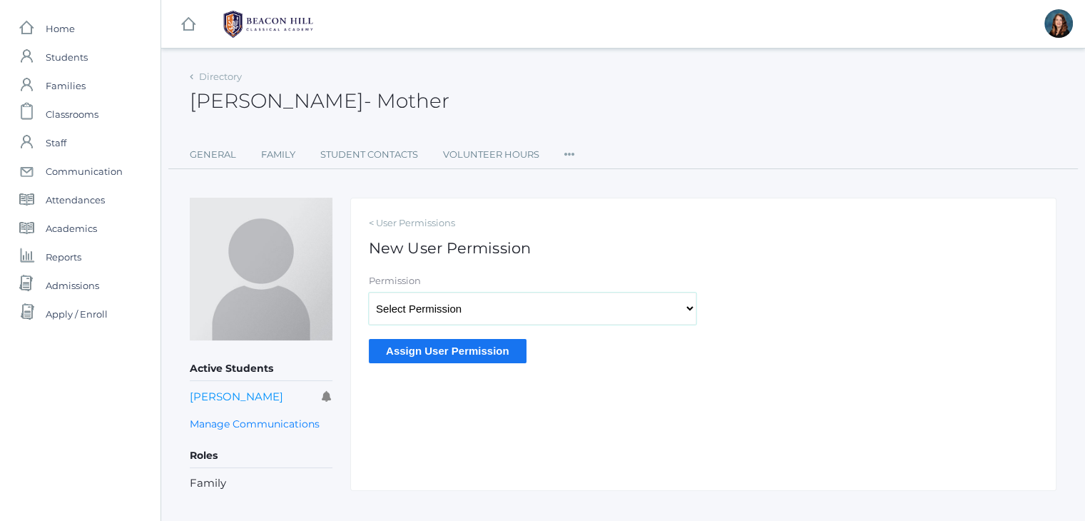
click at [493, 305] on select "Select Permission Accounting Admin Academic Admin Transcript Admin Admissions A…" at bounding box center [532, 308] width 327 height 32
select select "9"
click at [369, 292] on select "Select Permission Accounting Admin Academic Admin Transcript Admin Admissions A…" at bounding box center [532, 308] width 327 height 32
click at [466, 352] on input "Assign User Permission" at bounding box center [448, 351] width 158 height 24
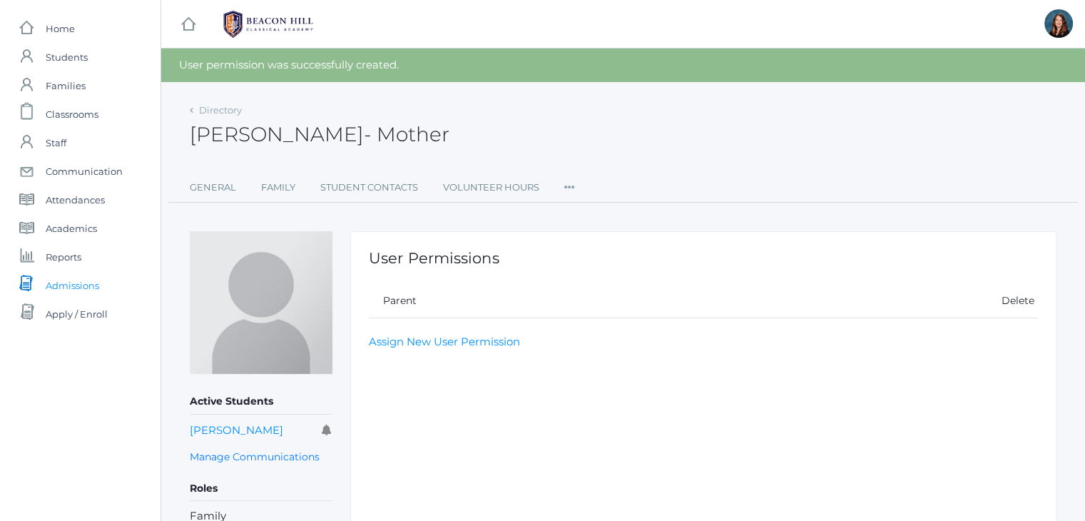
click at [97, 289] on span "Admissions" at bounding box center [72, 285] width 53 height 29
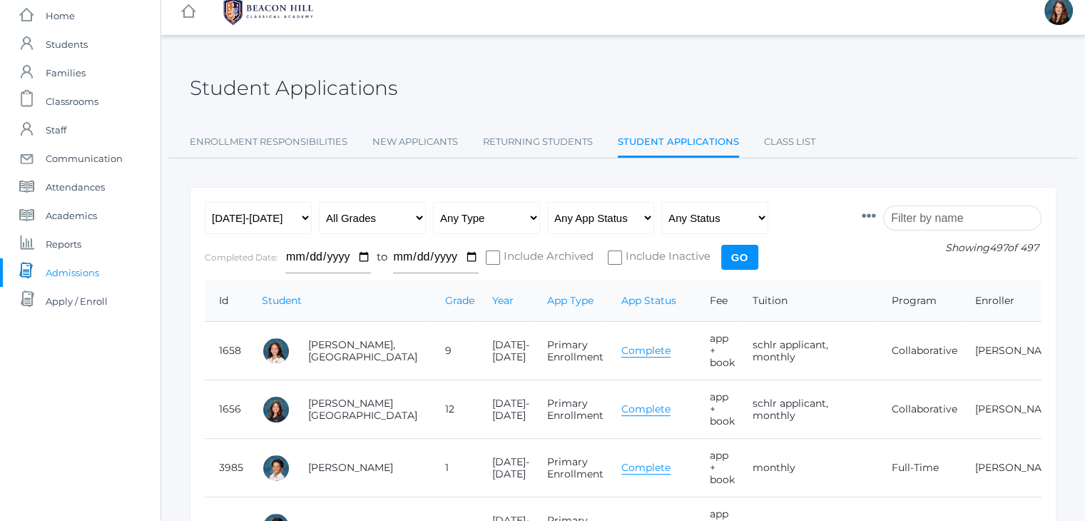
scroll to position [14, 0]
click at [975, 351] on link "[PERSON_NAME]" at bounding box center [1017, 349] width 85 height 13
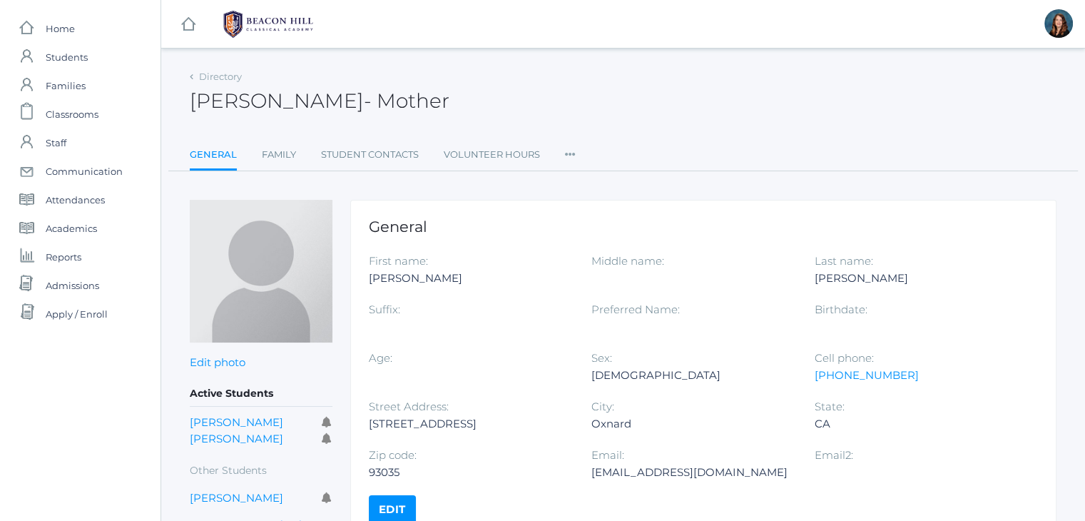
click at [569, 150] on icon at bounding box center [570, 149] width 11 height 19
click at [74, 283] on span "Admissions" at bounding box center [72, 285] width 53 height 29
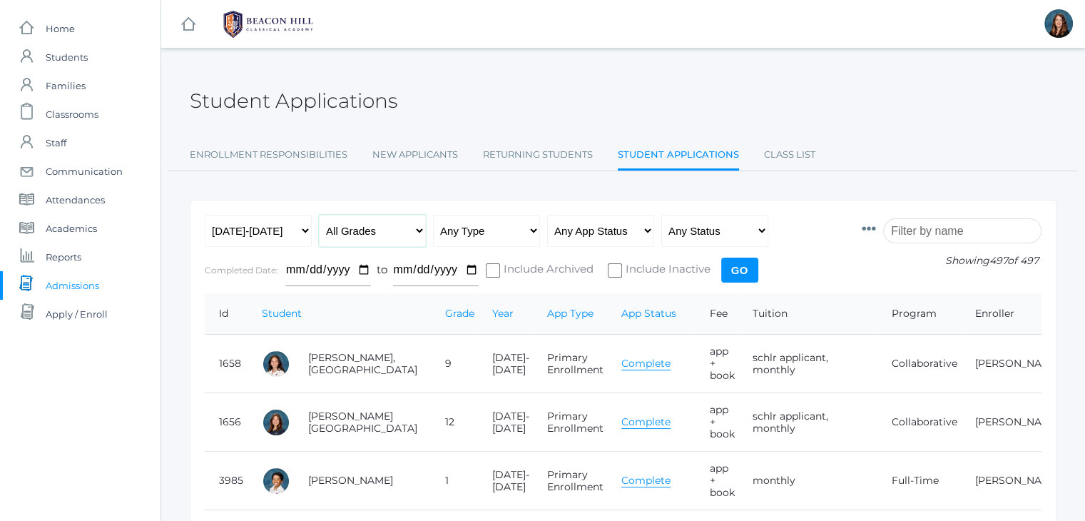
click at [416, 229] on select "All Grades Grammar - Kindergarten - 1st Grade - 2nd Grade - 3rd Grade - 4th Gra…" at bounding box center [372, 231] width 107 height 32
select select "grammar"
click at [319, 215] on select "All Grades Grammar - Kindergarten - 1st Grade - 2nd Grade - 3rd Grade - 4th Gra…" at bounding box center [372, 231] width 107 height 32
click at [744, 275] on input "Go" at bounding box center [739, 269] width 37 height 25
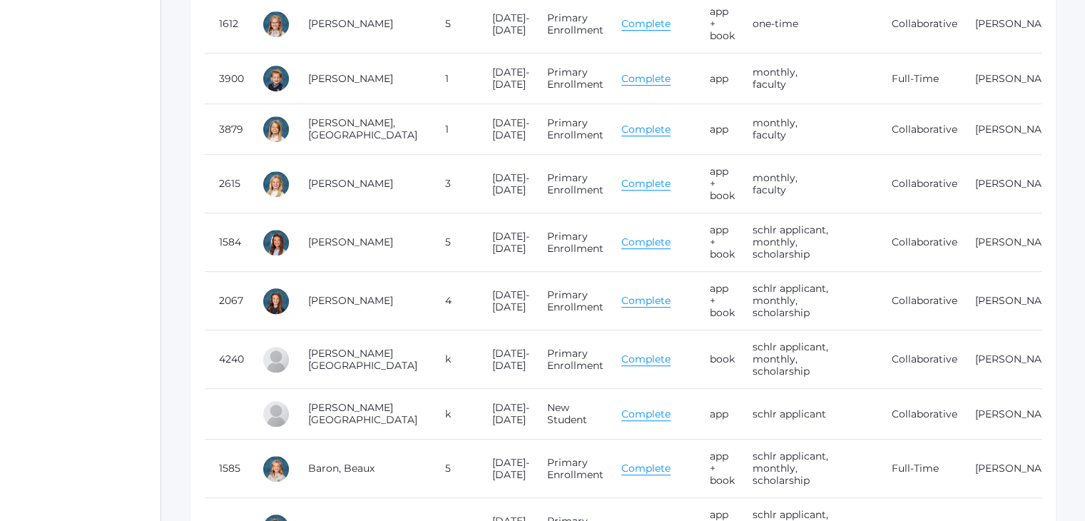
scroll to position [633, 0]
click at [975, 364] on link "[PERSON_NAME]" at bounding box center [1017, 357] width 85 height 13
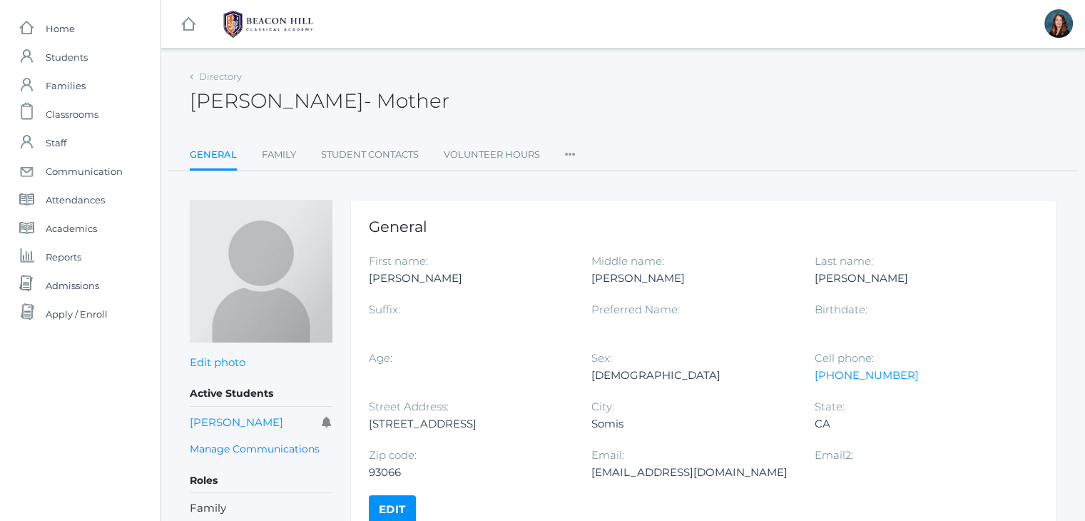
click at [573, 152] on icon at bounding box center [570, 149] width 11 height 19
click at [608, 237] on link "Permissions" at bounding box center [622, 240] width 86 height 29
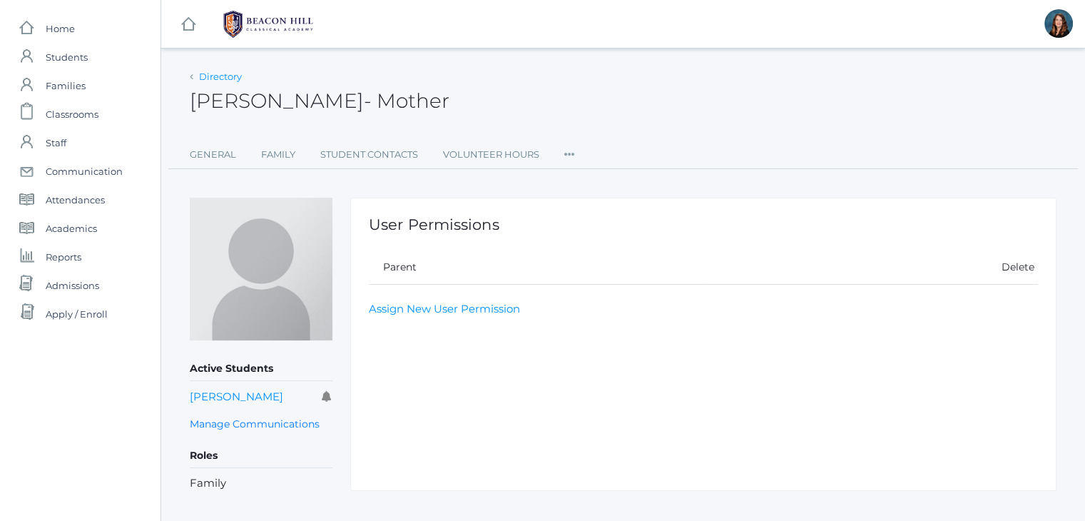
click at [234, 80] on link "Directory" at bounding box center [220, 76] width 43 height 11
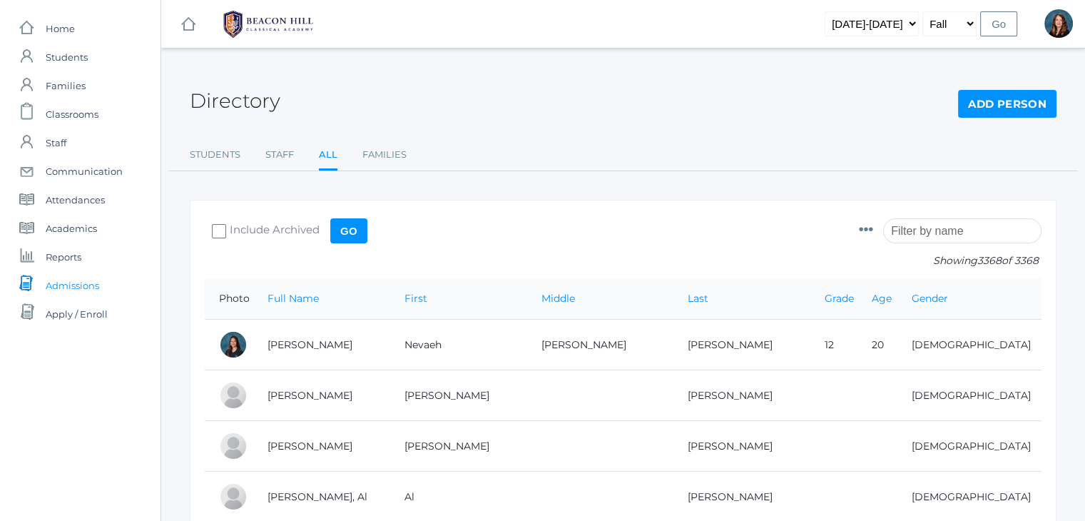
click at [87, 283] on span "Admissions" at bounding box center [72, 285] width 53 height 29
